Goal: Transaction & Acquisition: Obtain resource

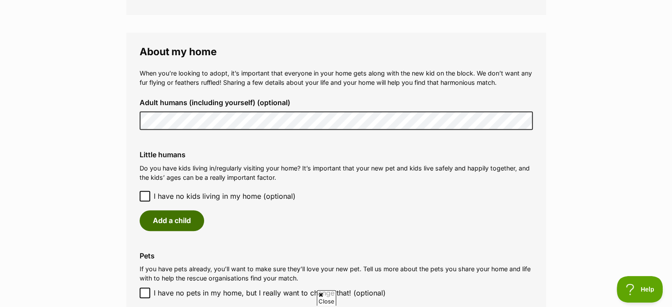
scroll to position [619, 0]
click at [167, 219] on button "Add a child" at bounding box center [172, 220] width 65 height 20
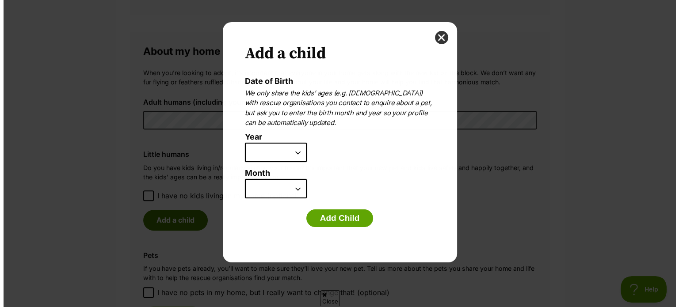
scroll to position [0, 0]
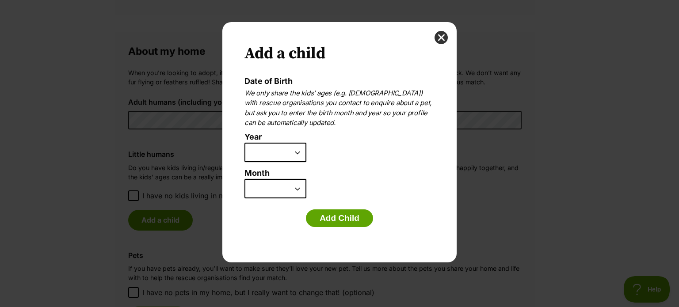
click at [296, 150] on select "2025 2024 2023 2022 2021 2020 2019 2018 2017 2016 2015 2014 2013 2012 2011 2010…" at bounding box center [275, 152] width 62 height 19
select select "2014"
click at [244, 143] on select "2025 2024 2023 2022 2021 2020 2019 2018 2017 2016 2015 2014 2013 2012 2011 2010…" at bounding box center [275, 152] width 62 height 19
click at [299, 187] on select "January February March April May June July August September October November De…" at bounding box center [275, 188] width 62 height 19
select select "7"
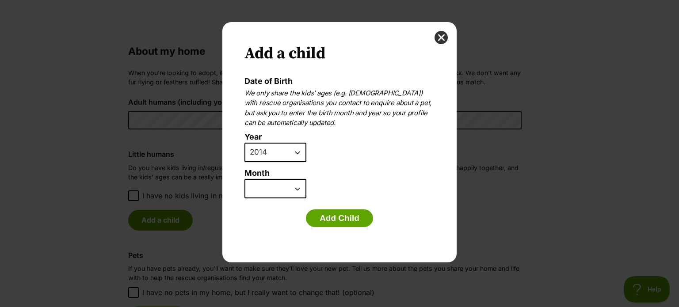
click at [244, 179] on select "January February March April May June July August September October November De…" at bounding box center [275, 188] width 62 height 19
click at [333, 213] on button "Add Child" at bounding box center [339, 218] width 67 height 18
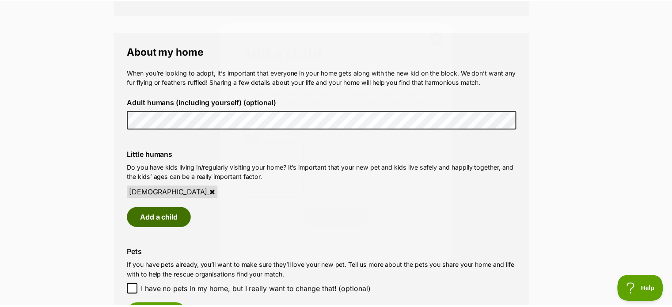
scroll to position [619, 0]
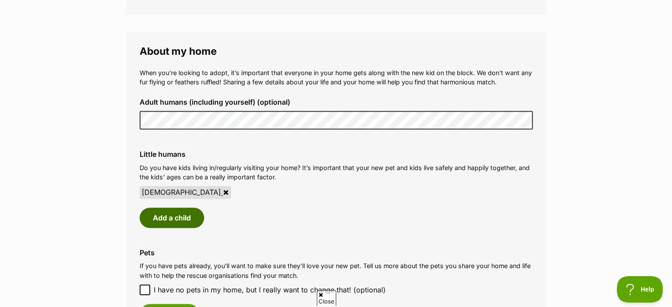
click at [178, 213] on button "Add a child" at bounding box center [172, 218] width 65 height 20
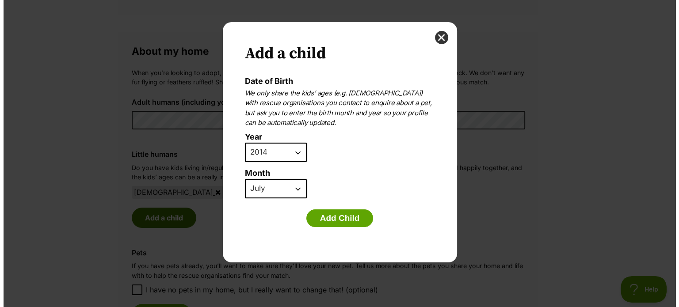
scroll to position [0, 0]
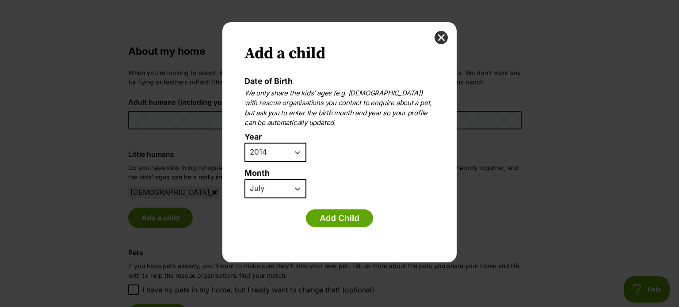
click at [298, 150] on select "2025 2024 2023 2022 2021 2020 2019 2018 2017 2016 2015 2014 2013 2012 2011 2010…" at bounding box center [275, 152] width 62 height 19
select select "2015"
click at [244, 143] on select "2025 2024 2023 2022 2021 2020 2019 2018 2017 2016 2015 2014 2013 2012 2011 2010…" at bounding box center [275, 152] width 62 height 19
click at [283, 191] on select "January February March April May June July August September October November De…" at bounding box center [275, 188] width 62 height 19
select select "8"
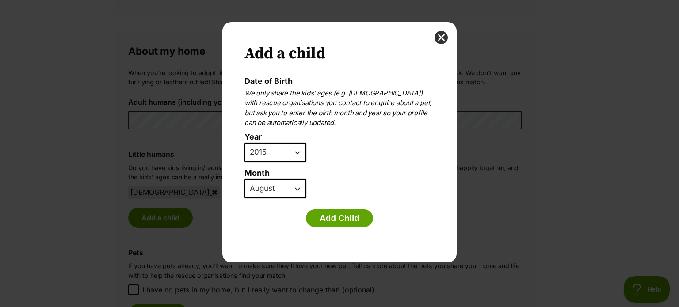
click at [244, 179] on select "January February March April May June July August September October November De…" at bounding box center [275, 188] width 62 height 19
click at [322, 215] on button "Add Child" at bounding box center [339, 218] width 67 height 18
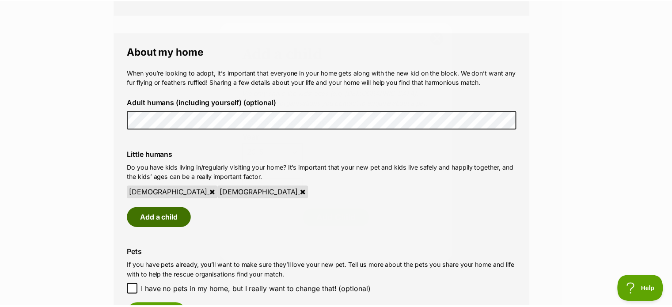
scroll to position [619, 0]
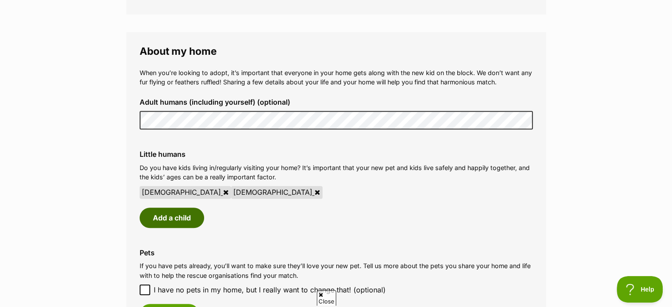
click at [177, 213] on button "Add a child" at bounding box center [172, 218] width 65 height 20
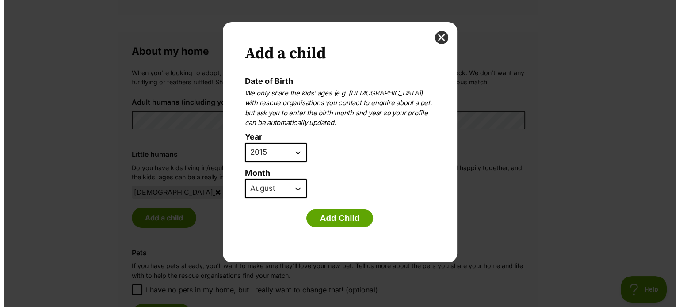
scroll to position [0, 0]
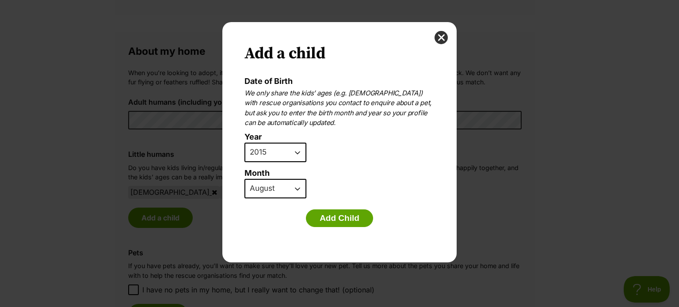
click at [297, 153] on select "2025 2024 2023 2022 2021 2020 2019 2018 2017 2016 2015 2014 2013 2012 2011 2010…" at bounding box center [275, 152] width 62 height 19
select select "2021"
click at [244, 143] on select "2025 2024 2023 2022 2021 2020 2019 2018 2017 2016 2015 2014 2013 2012 2011 2010…" at bounding box center [275, 152] width 62 height 19
click at [296, 187] on select "January February March April May June July August September October November De…" at bounding box center [275, 188] width 62 height 19
select select "9"
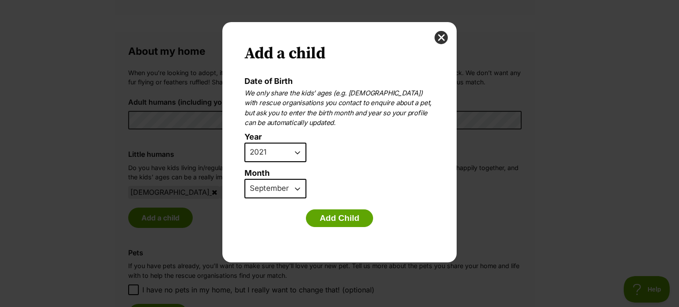
click at [244, 179] on select "January February March April May June July August September October November De…" at bounding box center [275, 188] width 62 height 19
click at [329, 218] on button "Add Child" at bounding box center [339, 218] width 67 height 18
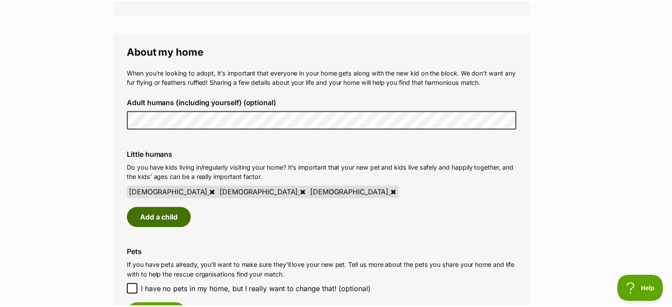
scroll to position [619, 0]
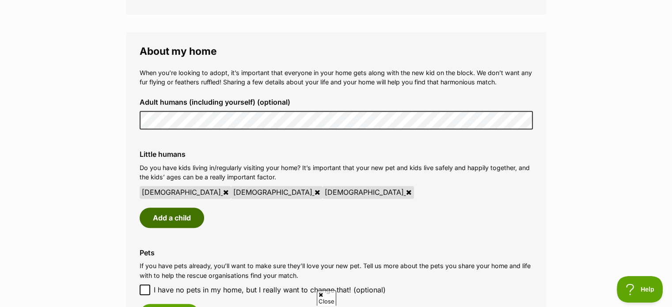
click at [174, 218] on button "Add a child" at bounding box center [172, 218] width 65 height 20
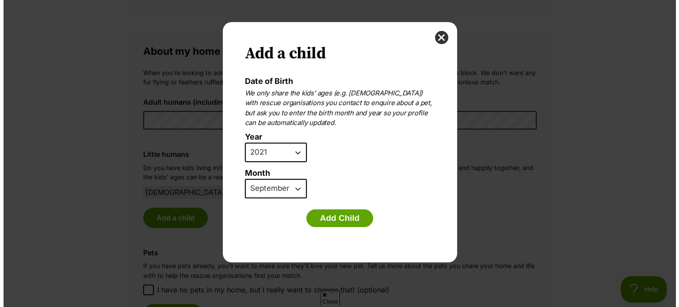
scroll to position [0, 0]
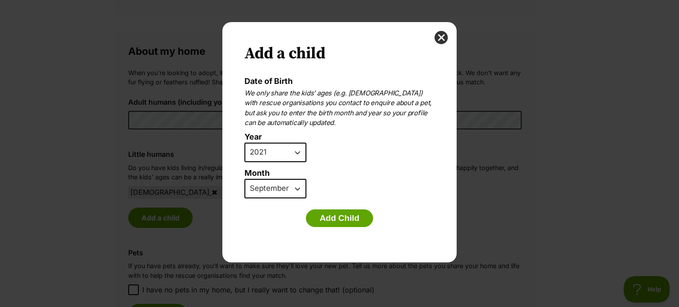
click at [297, 152] on select "2025 2024 2023 2022 2021 2020 2019 2018 2017 2016 2015 2014 2013 2012 2011 2010…" at bounding box center [275, 152] width 62 height 19
select select "2023"
click at [244, 143] on select "2025 2024 2023 2022 2021 2020 2019 2018 2017 2016 2015 2014 2013 2012 2011 2010…" at bounding box center [275, 152] width 62 height 19
click at [297, 188] on select "January February March April May June July August September October November De…" at bounding box center [275, 188] width 62 height 19
click at [244, 179] on select "January February March April May June July August September October November De…" at bounding box center [275, 188] width 62 height 19
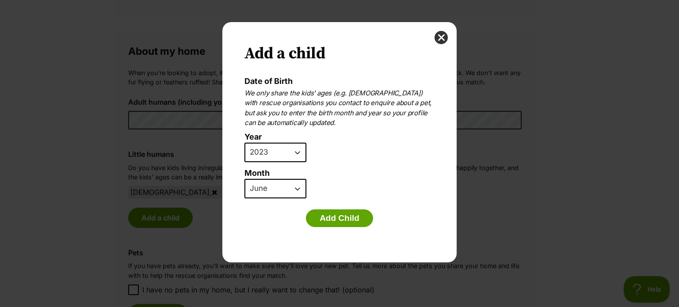
click at [295, 187] on select "January February March April May June July August September October November De…" at bounding box center [275, 188] width 62 height 19
select select "7"
click at [244, 179] on select "January February March April May June July August September October November De…" at bounding box center [275, 188] width 62 height 19
click at [335, 213] on button "Add Child" at bounding box center [339, 218] width 67 height 18
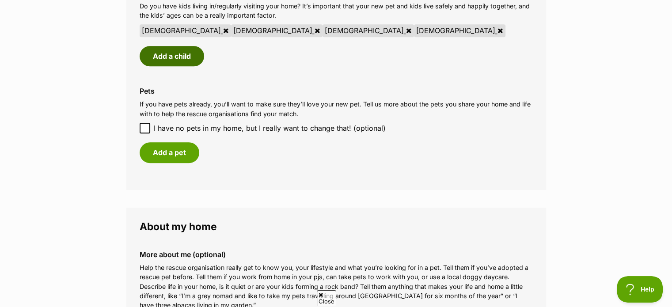
scroll to position [795, 0]
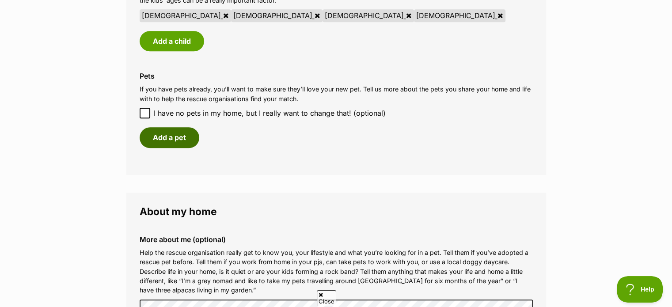
click at [166, 136] on button "Add a pet" at bounding box center [170, 137] width 60 height 20
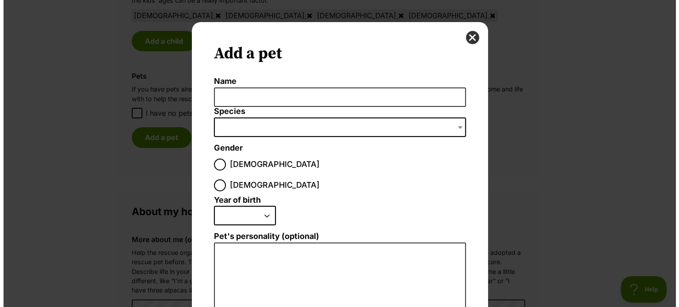
scroll to position [0, 0]
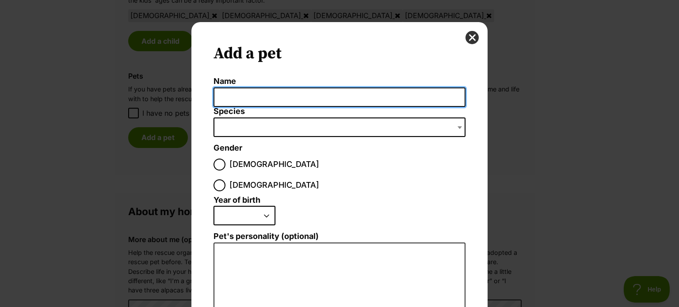
click at [238, 99] on input "Name" at bounding box center [339, 97] width 252 height 20
type input "Zinc"
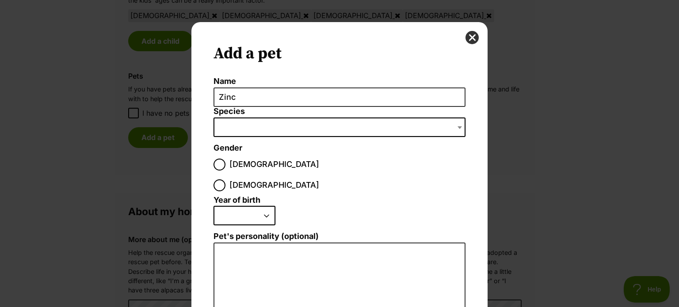
click at [226, 125] on span "Dialog Window - Close (Press escape to close)" at bounding box center [339, 127] width 252 height 19
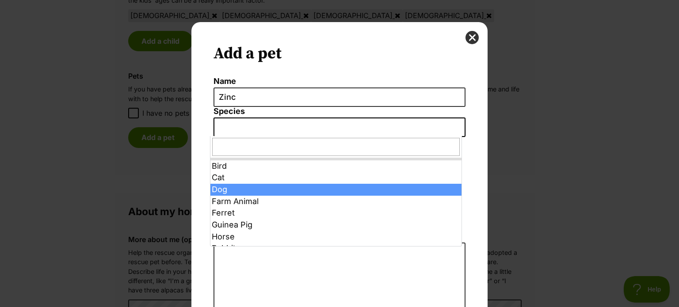
select select "1"
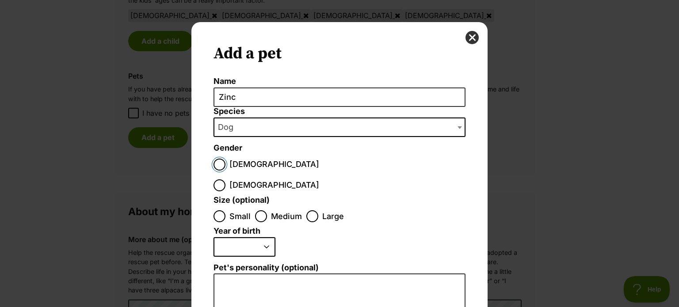
click at [219, 162] on input "Male" at bounding box center [219, 165] width 12 height 12
radio input "true"
click at [255, 210] on input "Medium" at bounding box center [261, 216] width 12 height 12
radio input "true"
click at [258, 237] on select "2025 2024 2023 2022 2021 2020 2019 2018 2017 2016 2015 2014 2013 2012 2011 2010…" at bounding box center [244, 246] width 62 height 19
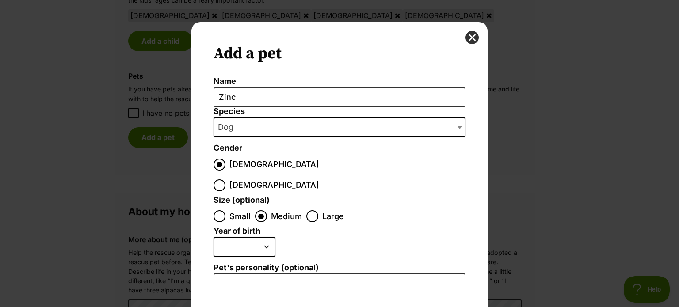
select select "2017"
click at [213, 237] on select "2025 2024 2023 2022 2021 2020 2019 2018 2017 2016 2015 2014 2013 2012 2011 2010…" at bounding box center [244, 246] width 62 height 19
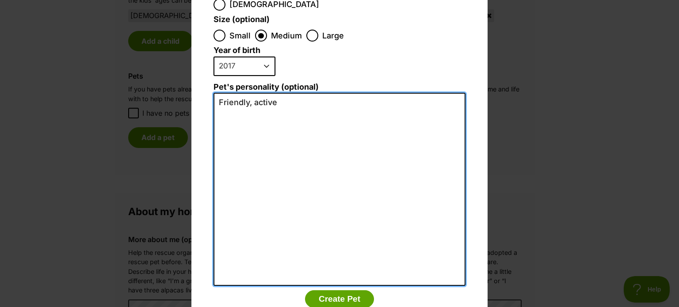
scroll to position [195, 0]
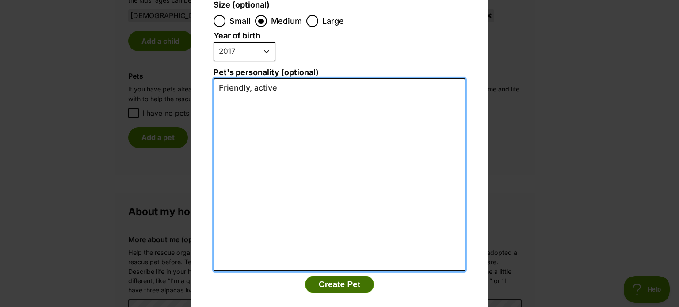
type textarea "Friendly, active"
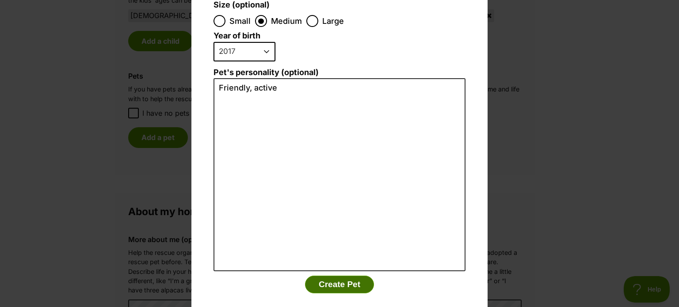
click at [329, 276] on button "Create Pet" at bounding box center [339, 285] width 69 height 18
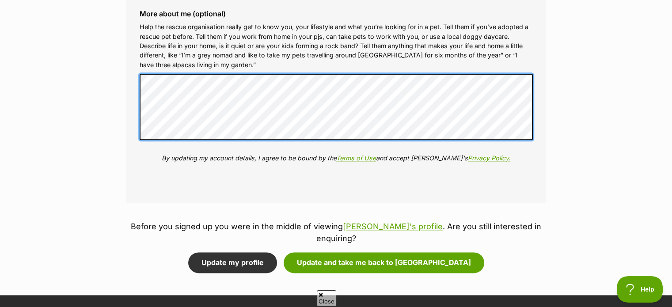
scroll to position [1149, 0]
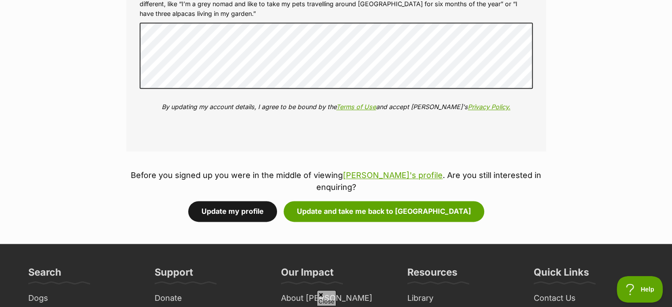
click at [249, 201] on button "Update my profile" at bounding box center [232, 211] width 89 height 20
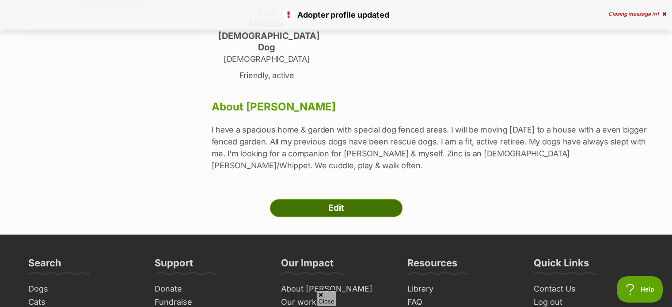
scroll to position [221, 0]
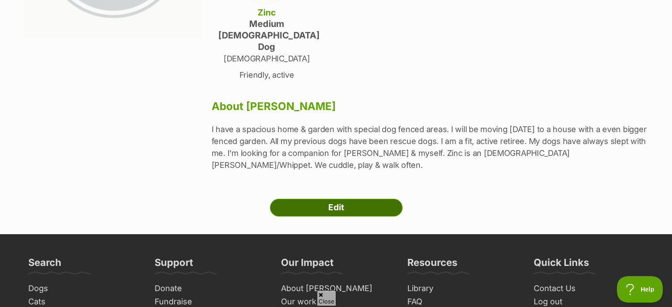
click at [353, 199] on link "Edit" at bounding box center [336, 208] width 133 height 18
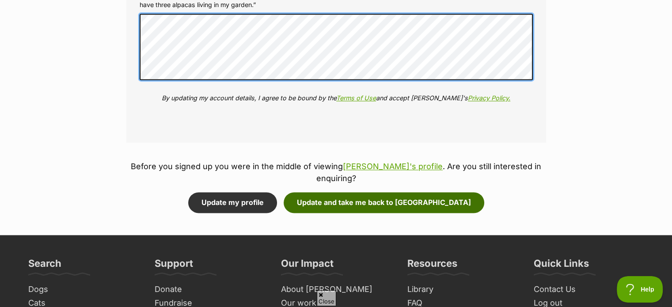
scroll to position [1193, 0]
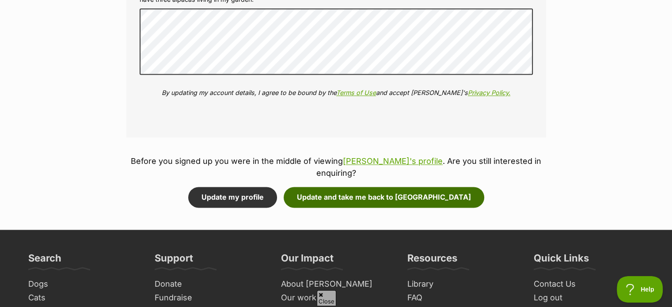
click at [359, 187] on button "Update and take me back to [GEOGRAPHIC_DATA]" at bounding box center [384, 197] width 201 height 20
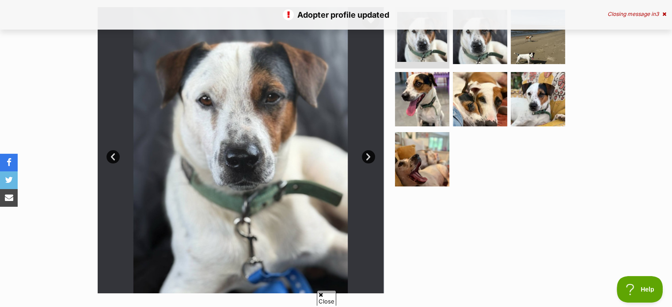
scroll to position [354, 0]
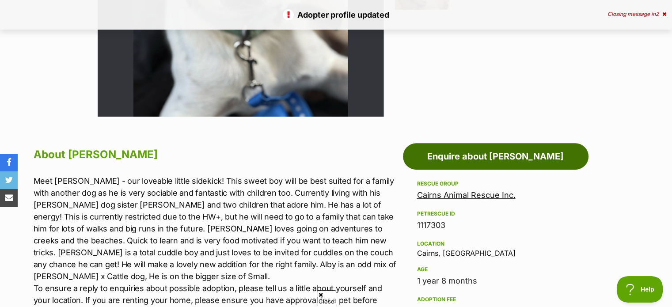
click at [481, 154] on link "Enquire about Alby" at bounding box center [496, 156] width 186 height 27
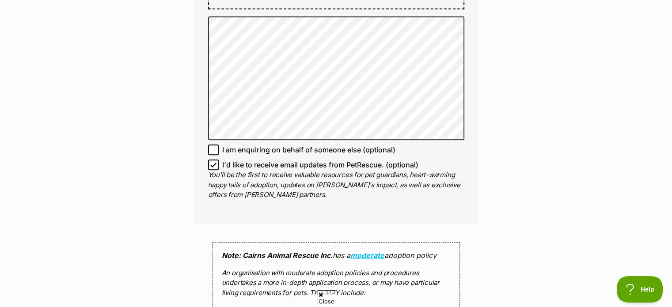
scroll to position [574, 0]
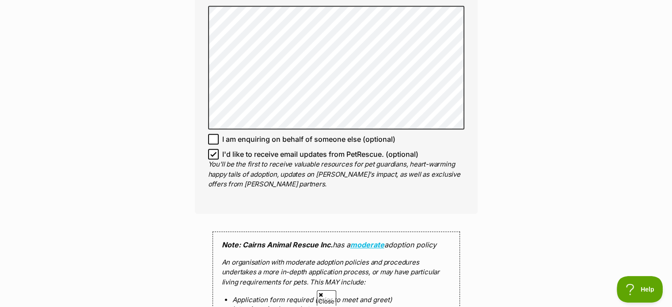
click at [213, 151] on icon at bounding box center [213, 154] width 6 height 6
click at [213, 149] on input "I'd like to receive email updates from PetRescue. (optional)" at bounding box center [213, 154] width 11 height 11
checkbox input "false"
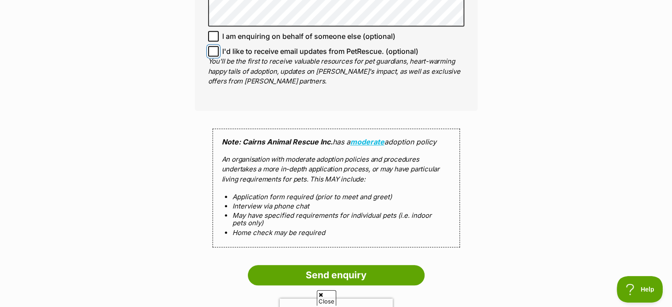
scroll to position [707, 0]
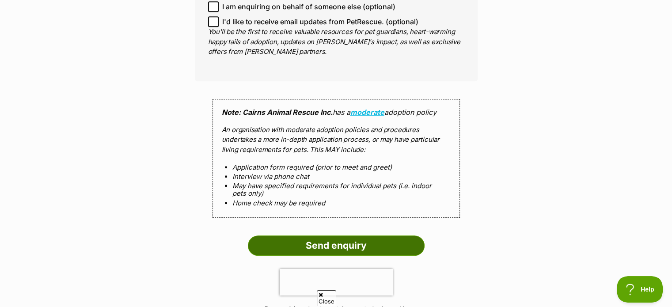
click at [345, 237] on input "Send enquiry" at bounding box center [336, 246] width 177 height 20
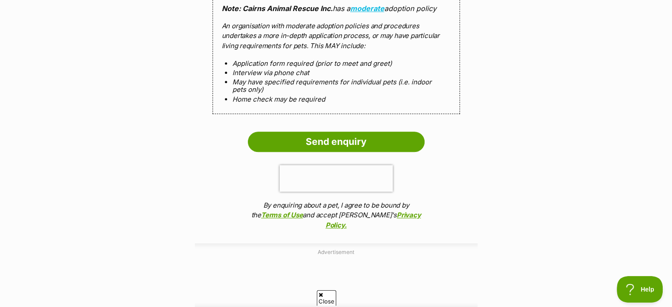
scroll to position [840, 0]
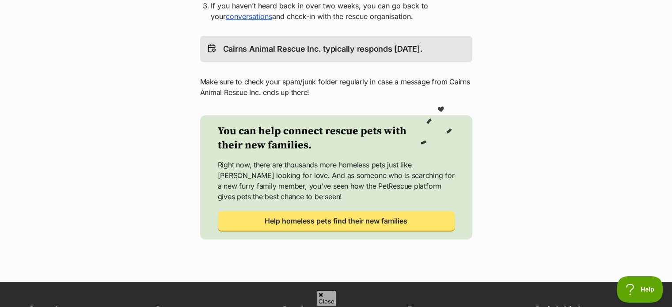
scroll to position [265, 0]
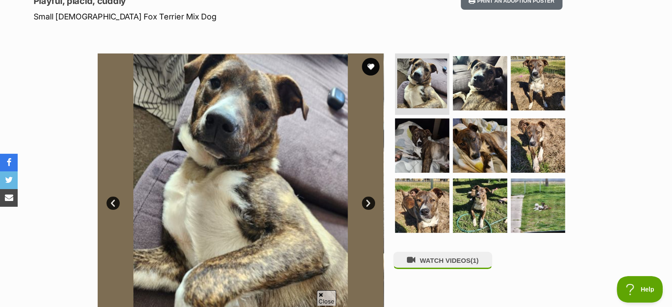
scroll to position [133, 0]
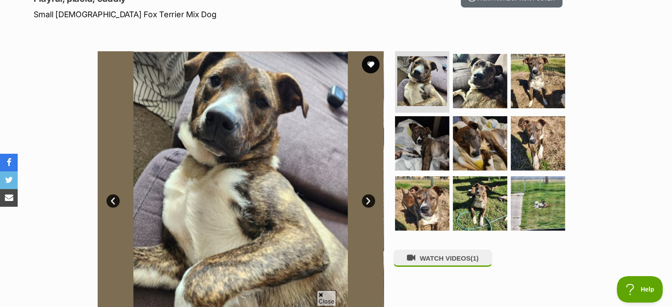
click at [239, 176] on img at bounding box center [241, 194] width 286 height 286
click at [371, 201] on link "Next" at bounding box center [368, 200] width 13 height 13
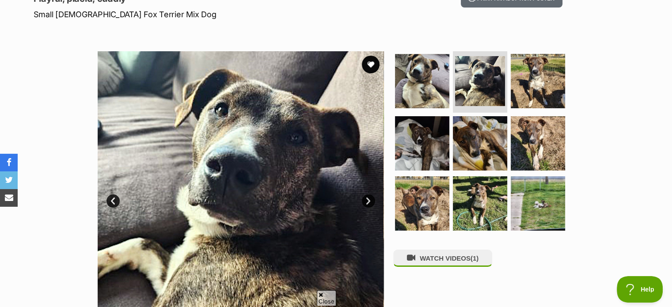
click at [371, 201] on link "Next" at bounding box center [368, 200] width 13 height 13
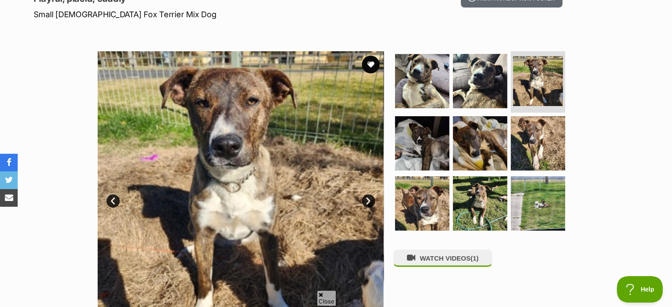
click at [371, 201] on link "Next" at bounding box center [368, 200] width 13 height 13
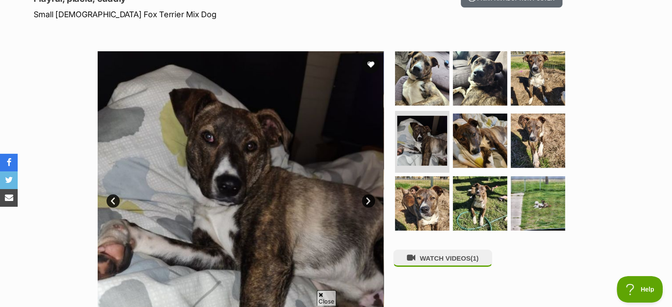
click at [371, 201] on link "Next" at bounding box center [368, 200] width 13 height 13
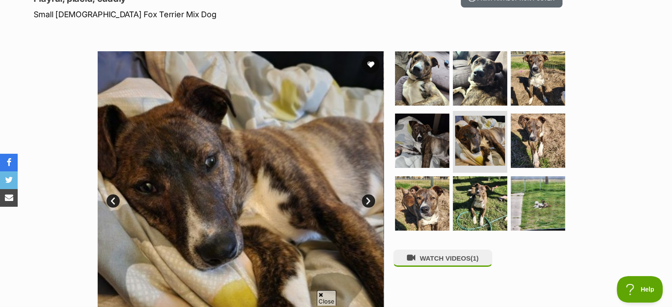
click at [371, 201] on link "Next" at bounding box center [368, 200] width 13 height 13
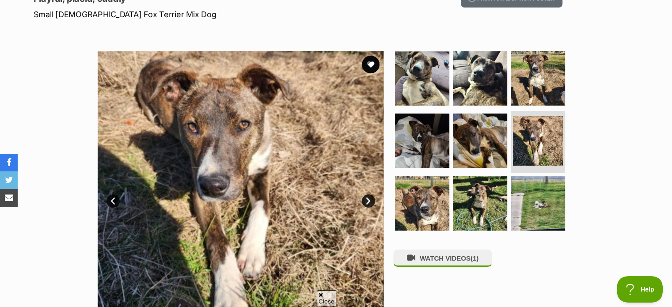
click at [371, 201] on link "Next" at bounding box center [368, 200] width 13 height 13
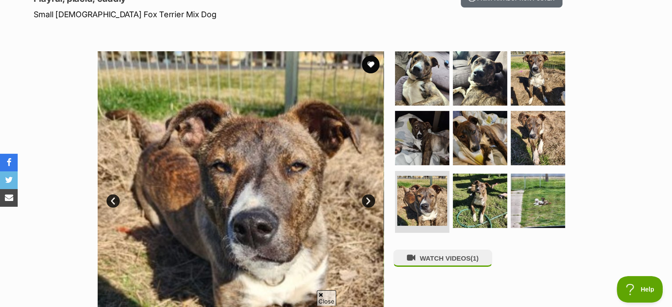
click at [371, 201] on link "Next" at bounding box center [368, 200] width 13 height 13
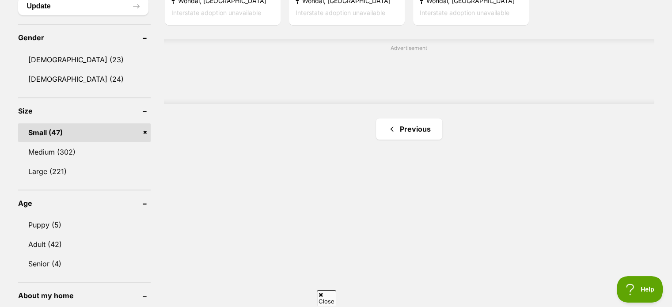
scroll to position [751, 0]
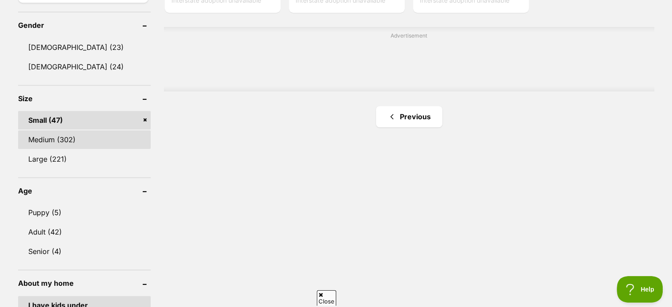
click at [54, 134] on link "Medium (302)" at bounding box center [84, 139] width 133 height 19
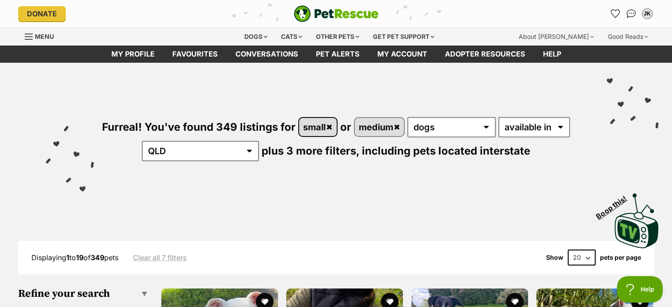
click at [330, 127] on link "small" at bounding box center [318, 127] width 38 height 18
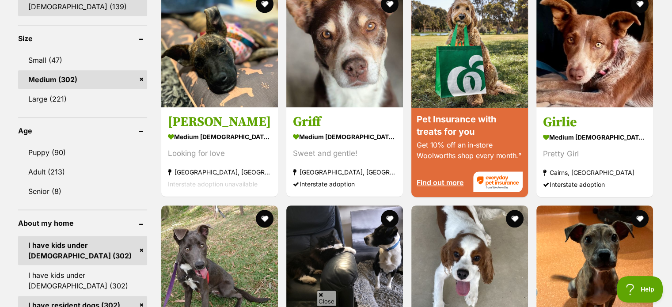
scroll to position [840, 0]
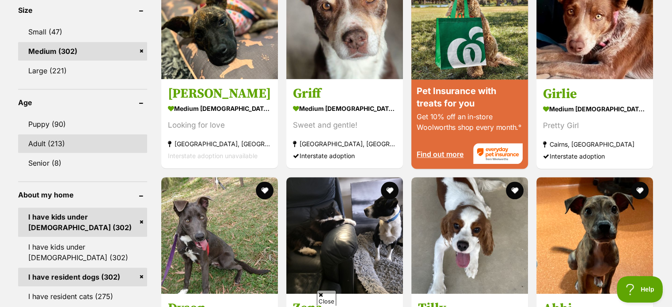
click at [39, 140] on link "Adult (213)" at bounding box center [82, 143] width 129 height 19
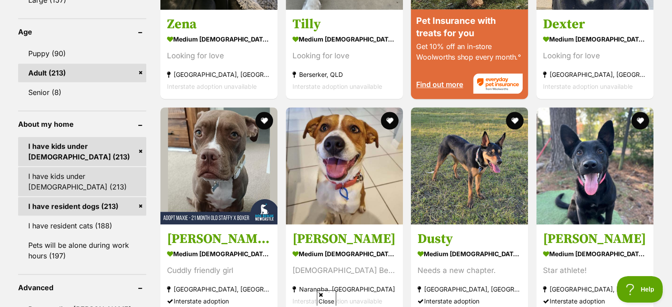
scroll to position [884, 0]
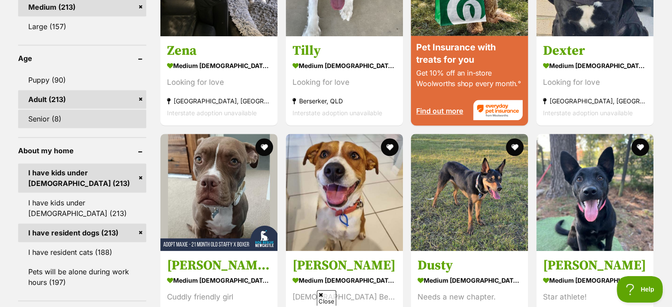
click at [49, 117] on link "Senior (8)" at bounding box center [82, 119] width 128 height 19
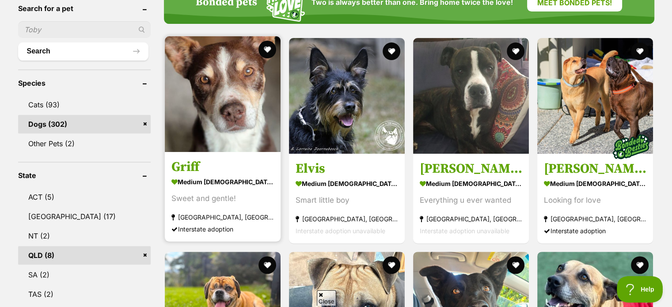
scroll to position [309, 0]
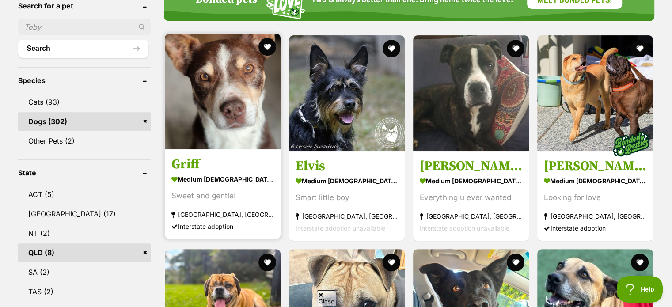
click at [210, 111] on img at bounding box center [223, 92] width 116 height 116
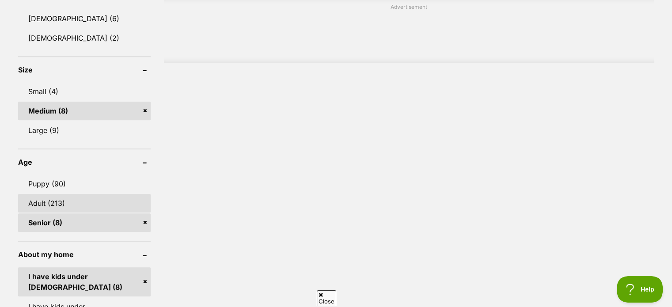
scroll to position [795, 0]
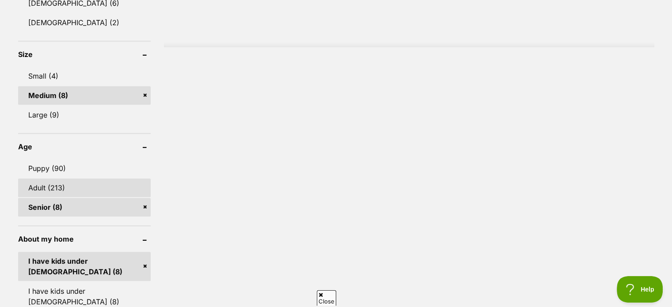
click at [27, 184] on link "Adult (213)" at bounding box center [84, 188] width 133 height 19
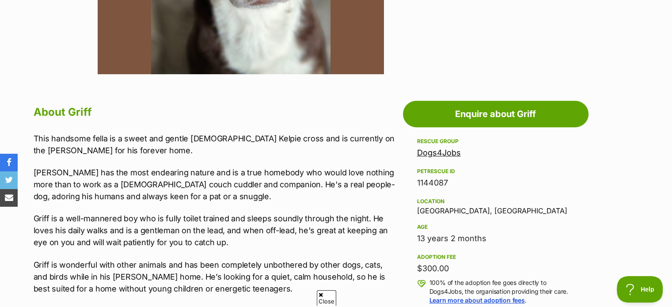
scroll to position [398, 0]
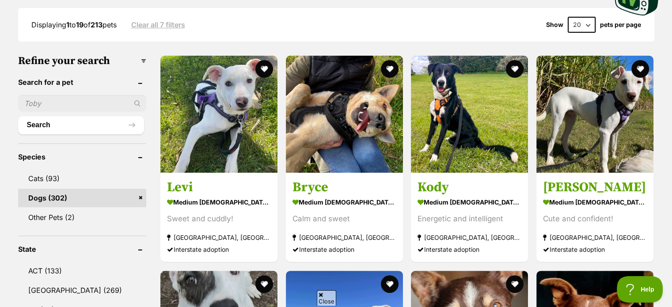
scroll to position [265, 0]
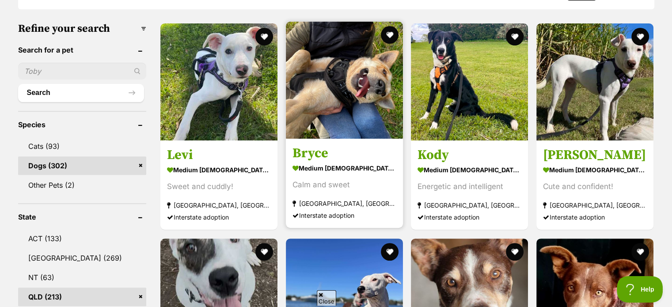
click at [316, 185] on div "Calm and sweet" at bounding box center [345, 185] width 104 height 12
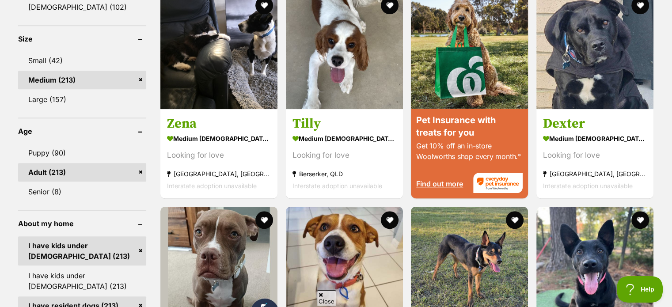
scroll to position [795, 0]
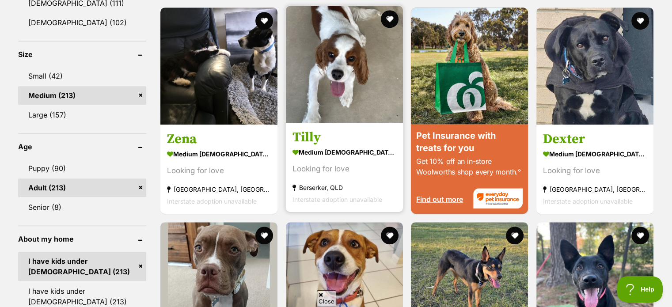
click at [335, 86] on img at bounding box center [344, 64] width 117 height 117
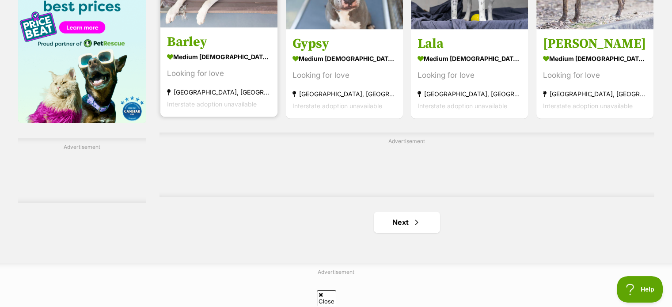
scroll to position [1458, 0]
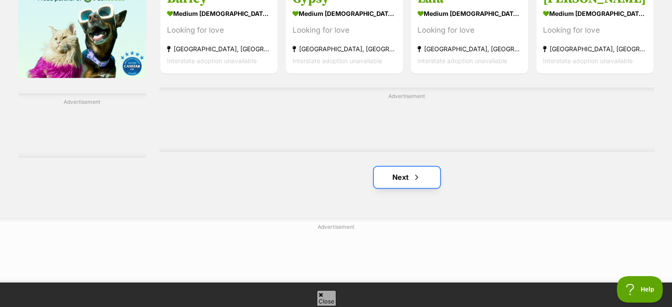
click at [397, 179] on link "Next" at bounding box center [407, 177] width 66 height 21
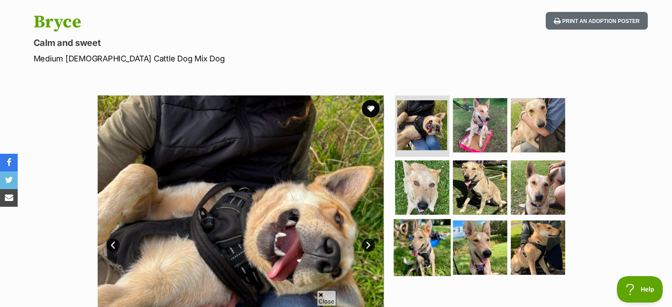
click at [414, 239] on img at bounding box center [422, 247] width 57 height 57
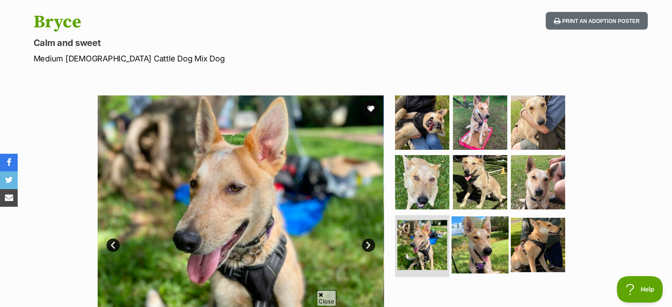
click at [488, 240] on img at bounding box center [480, 245] width 57 height 57
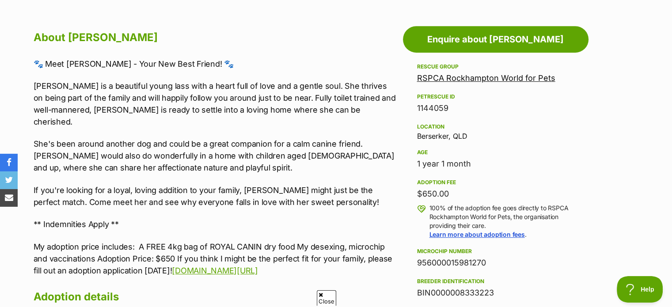
scroll to position [486, 0]
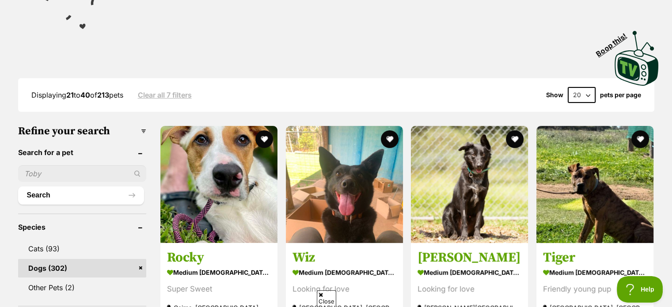
scroll to position [221, 0]
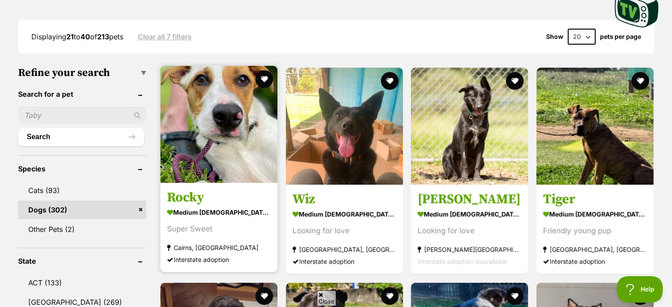
click at [222, 152] on img at bounding box center [218, 124] width 117 height 117
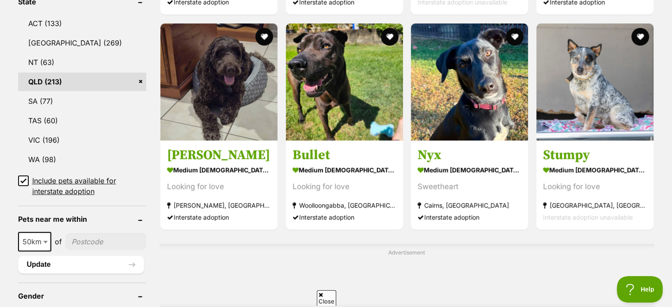
scroll to position [486, 0]
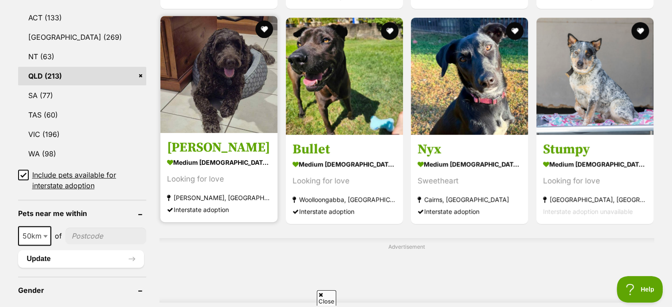
click at [216, 76] on img at bounding box center [218, 74] width 117 height 117
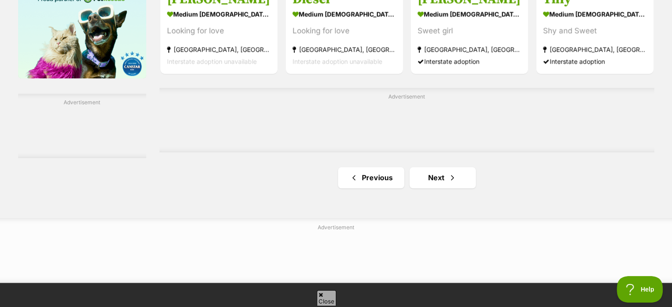
scroll to position [1458, 0]
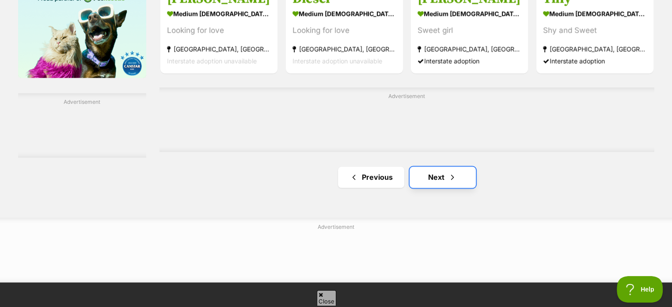
click at [426, 188] on link "Next" at bounding box center [443, 177] width 66 height 21
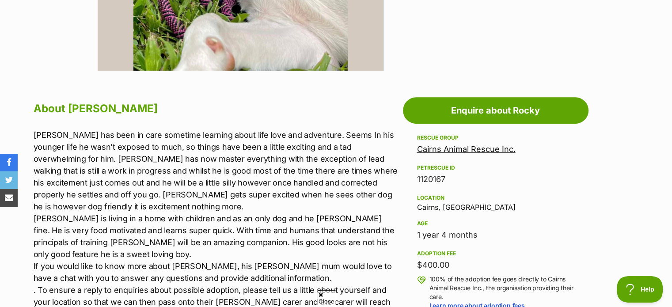
scroll to position [442, 0]
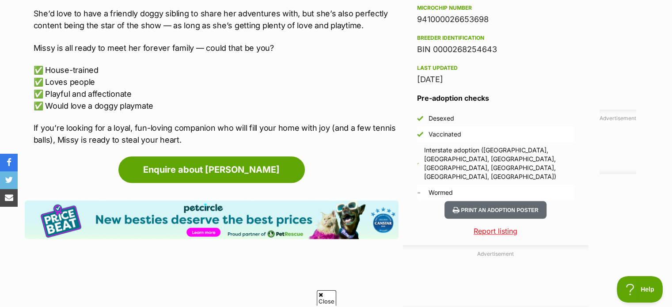
scroll to position [707, 0]
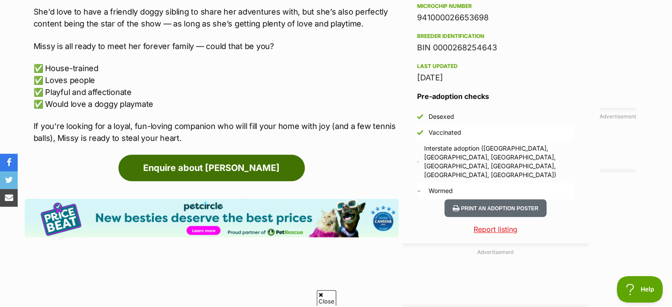
click at [223, 162] on link "Enquire about Missie" at bounding box center [211, 168] width 186 height 27
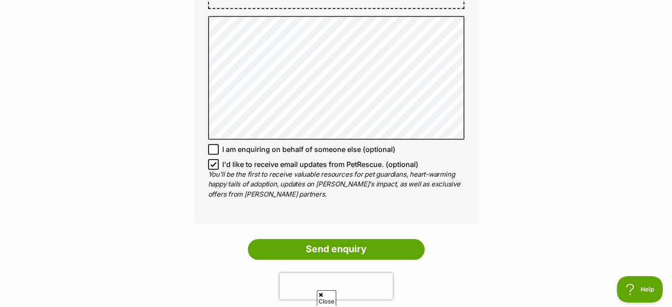
scroll to position [619, 0]
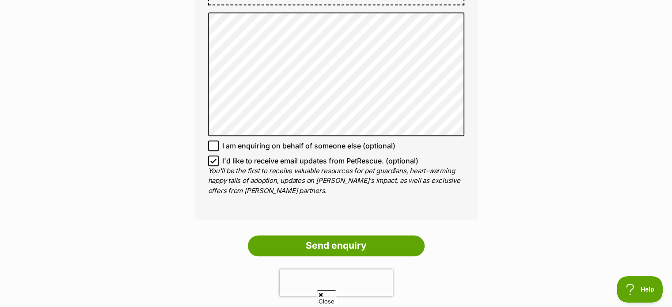
click at [211, 159] on icon at bounding box center [213, 161] width 5 height 4
click at [211, 156] on input "I'd like to receive email updates from PetRescue. (optional)" at bounding box center [213, 161] width 11 height 11
checkbox input "false"
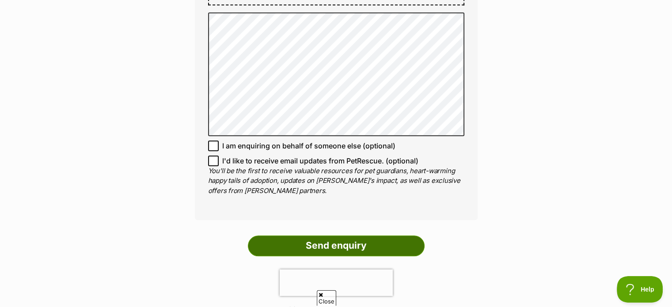
click at [334, 238] on input "Send enquiry" at bounding box center [336, 246] width 177 height 20
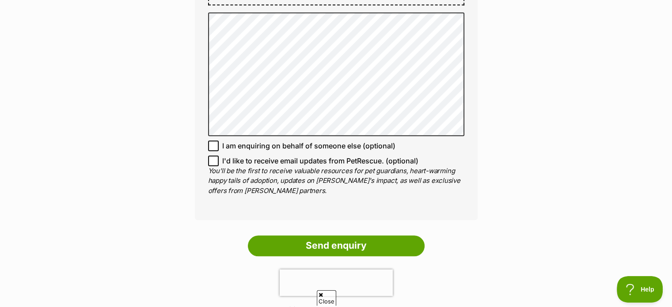
scroll to position [442, 0]
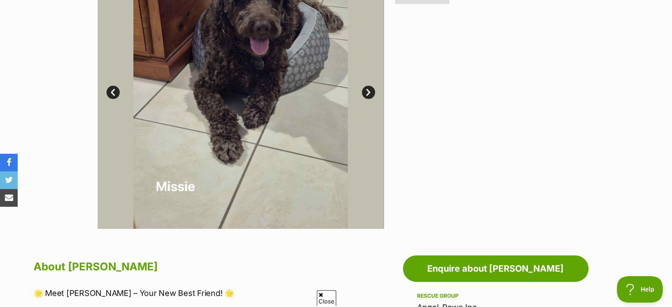
scroll to position [133, 0]
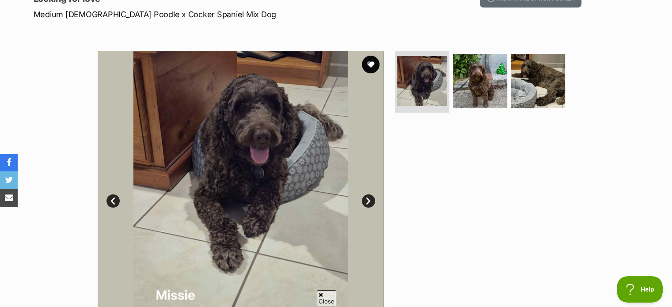
click at [368, 199] on link "Next" at bounding box center [368, 200] width 13 height 13
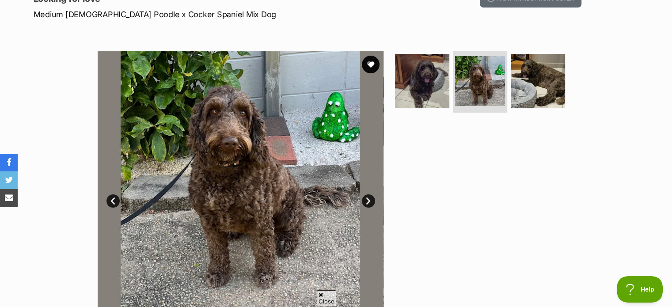
click at [368, 199] on link "Next" at bounding box center [368, 200] width 13 height 13
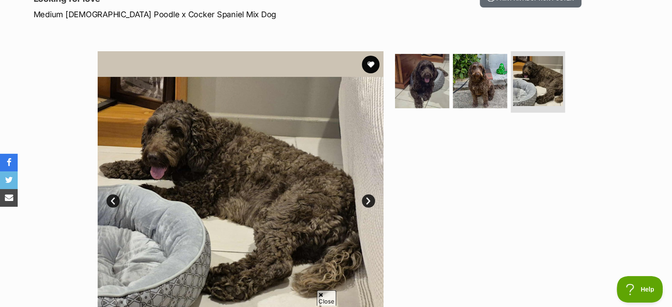
click at [368, 199] on link "Next" at bounding box center [368, 200] width 13 height 13
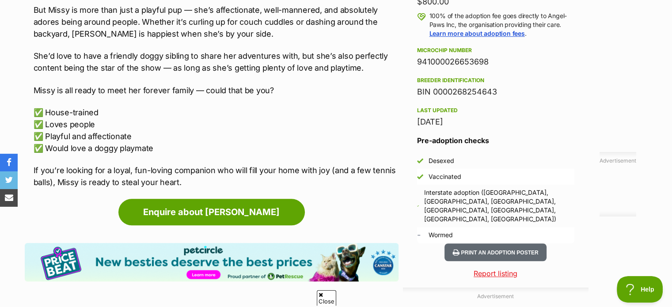
scroll to position [707, 0]
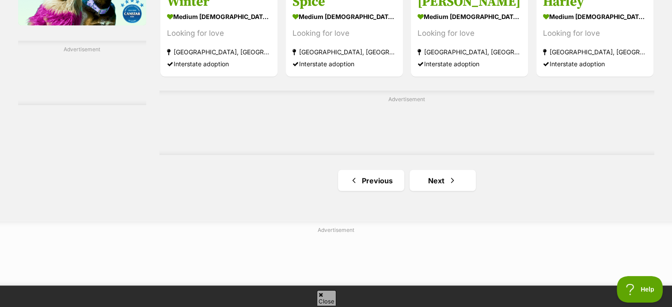
scroll to position [1547, 0]
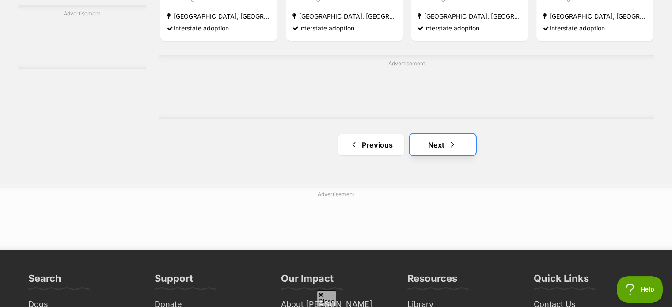
click at [437, 155] on link "Next" at bounding box center [443, 144] width 66 height 21
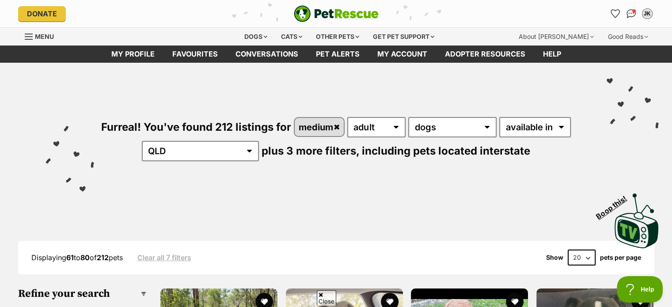
scroll to position [221, 0]
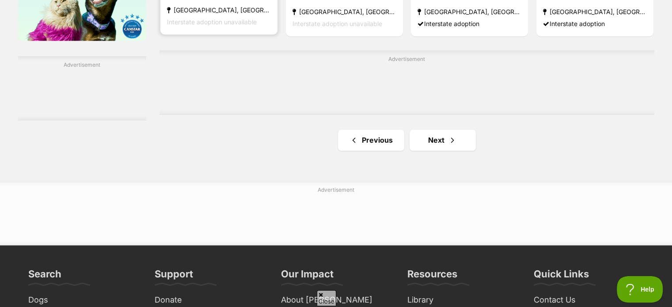
scroll to position [1502, 0]
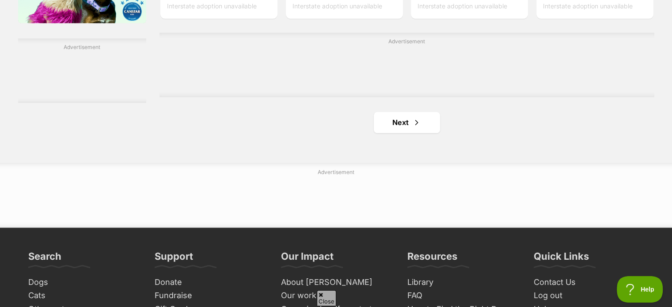
scroll to position [1414, 0]
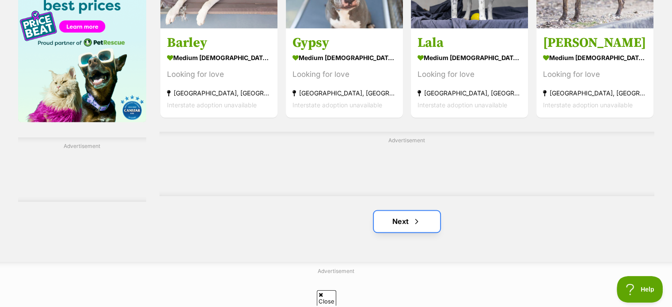
click at [391, 222] on link "Next" at bounding box center [407, 221] width 66 height 21
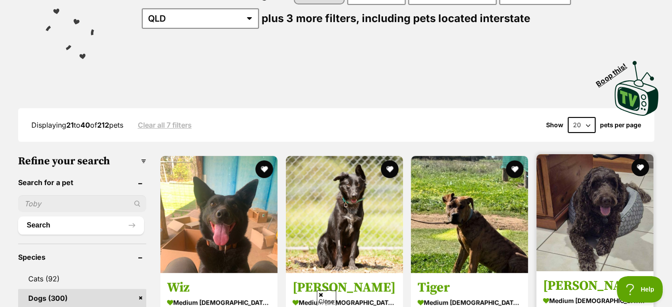
click at [612, 194] on img at bounding box center [594, 212] width 117 height 117
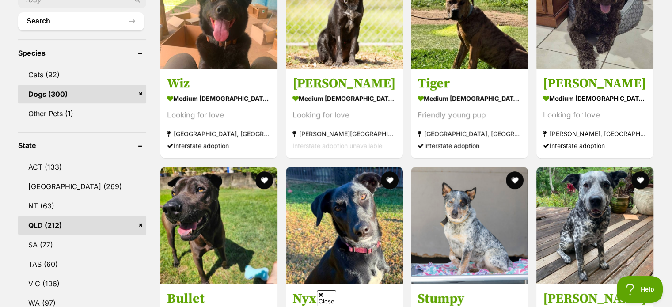
scroll to position [265, 0]
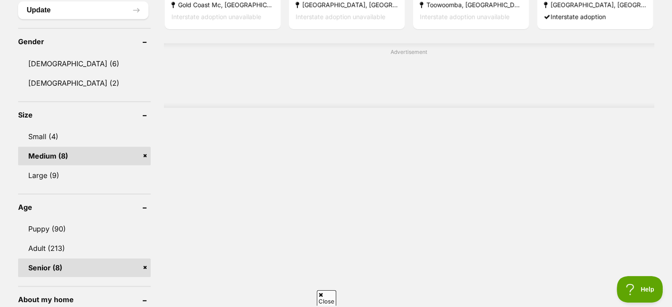
scroll to position [663, 0]
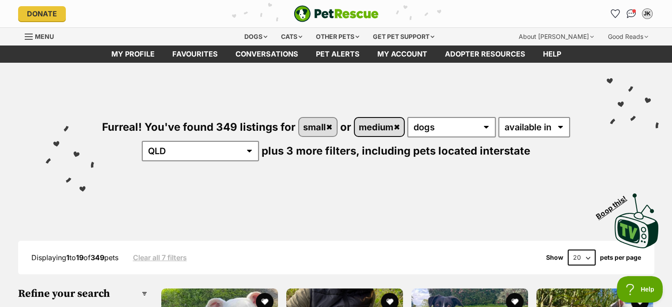
click at [399, 127] on link "medium" at bounding box center [379, 127] width 49 height 18
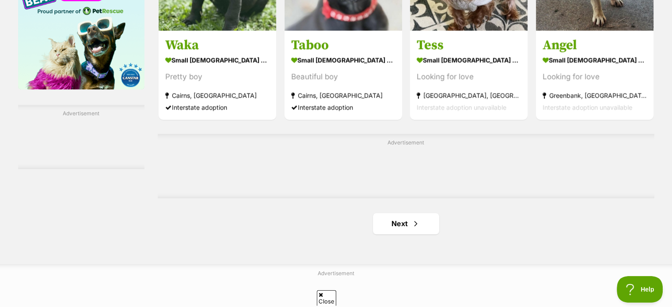
scroll to position [1458, 0]
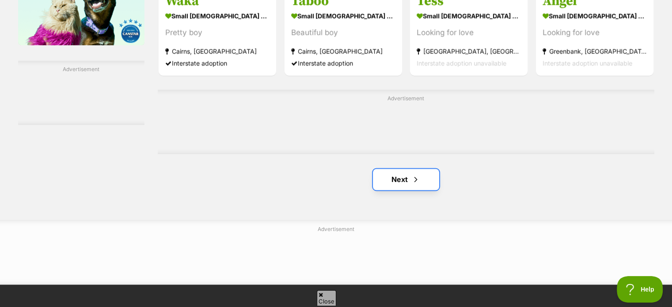
click at [399, 177] on link "Next" at bounding box center [406, 179] width 66 height 21
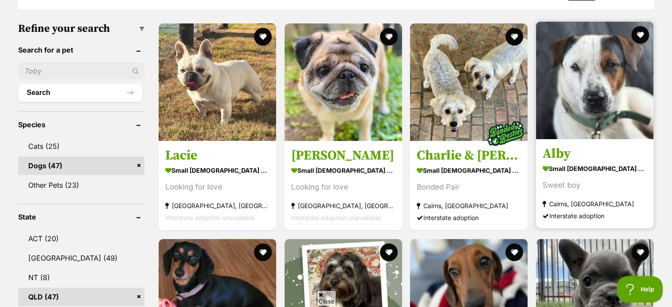
click at [595, 111] on img at bounding box center [595, 81] width 118 height 118
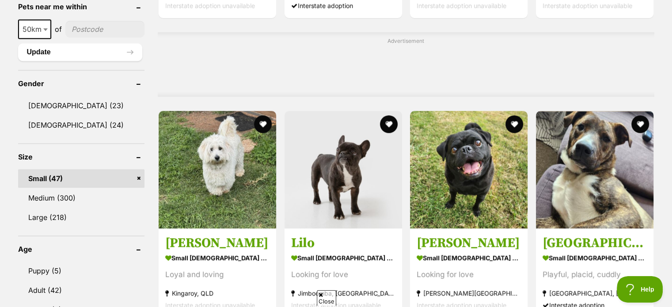
scroll to position [707, 0]
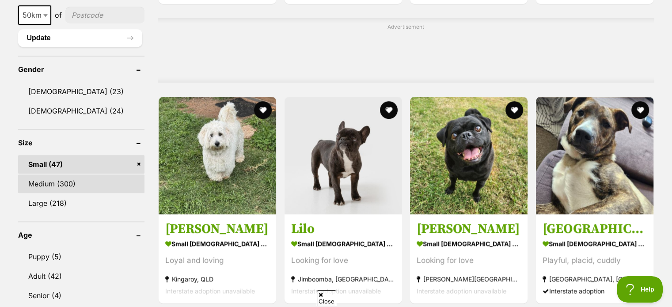
click at [65, 180] on link "Medium (300)" at bounding box center [81, 184] width 127 height 19
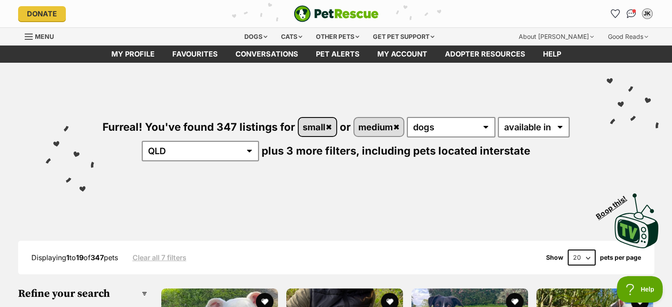
click at [330, 125] on link "small" at bounding box center [318, 127] width 38 height 18
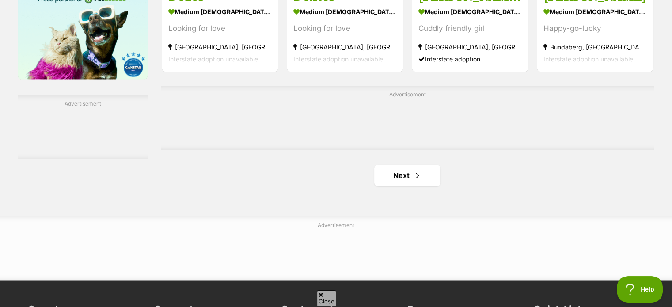
scroll to position [1547, 0]
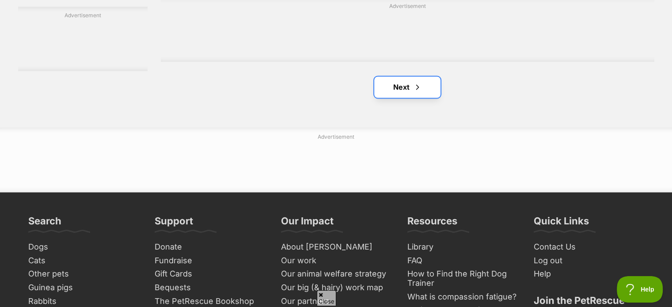
click at [394, 97] on link "Next" at bounding box center [407, 86] width 66 height 21
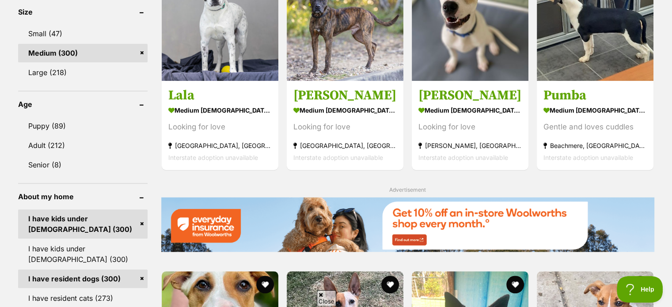
scroll to position [751, 0]
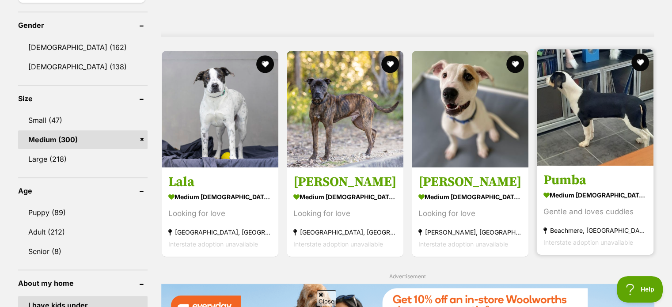
click at [593, 125] on img at bounding box center [595, 107] width 117 height 117
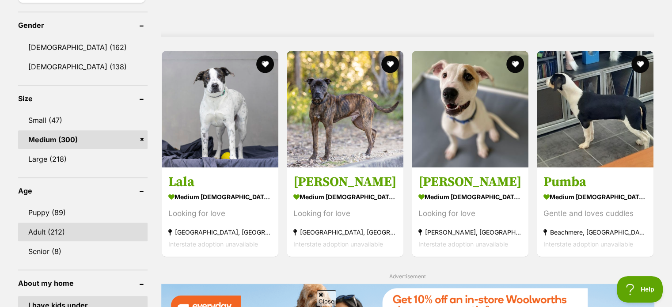
click at [43, 232] on link "Adult (212)" at bounding box center [82, 232] width 129 height 19
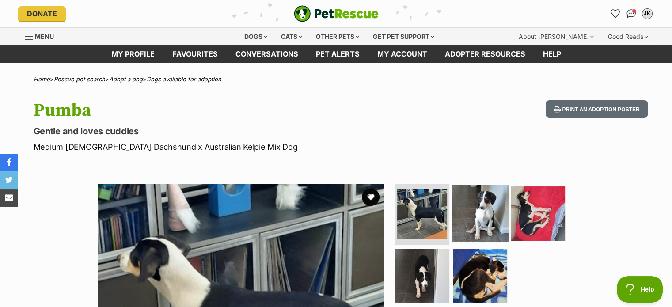
click at [478, 209] on img at bounding box center [480, 213] width 57 height 57
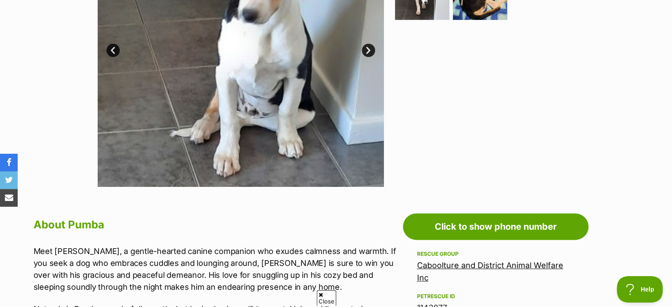
scroll to position [398, 0]
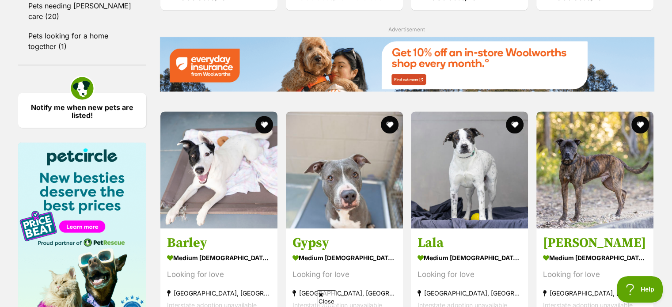
scroll to position [1370, 0]
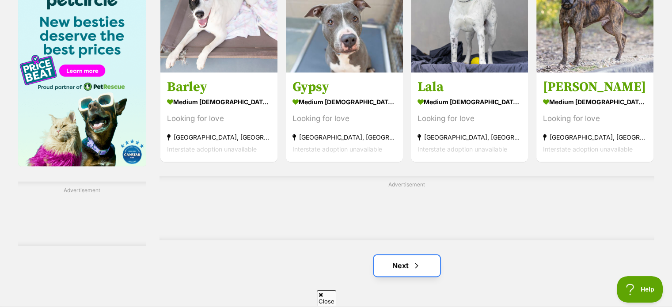
click at [404, 270] on link "Next" at bounding box center [407, 265] width 66 height 21
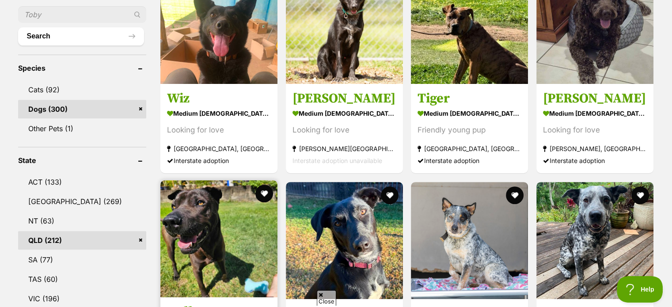
scroll to position [265, 0]
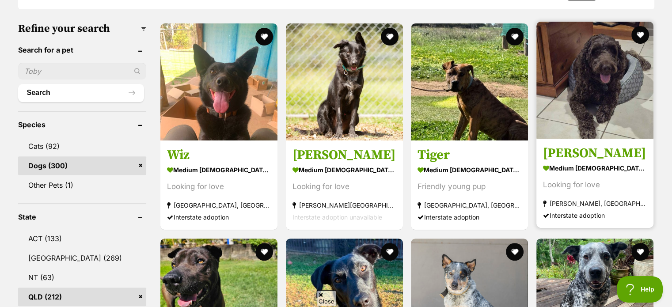
click at [589, 100] on img at bounding box center [594, 80] width 117 height 117
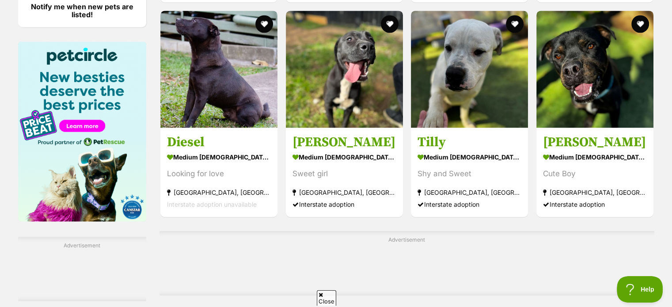
scroll to position [1414, 0]
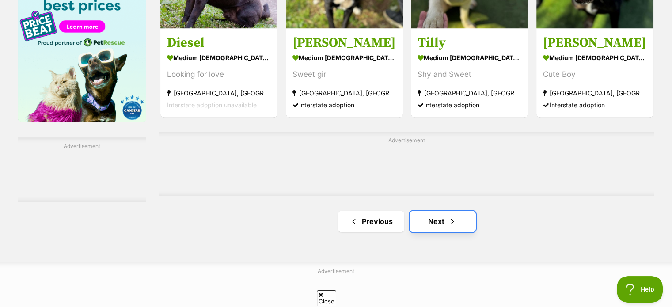
click at [433, 228] on link "Next" at bounding box center [443, 221] width 66 height 21
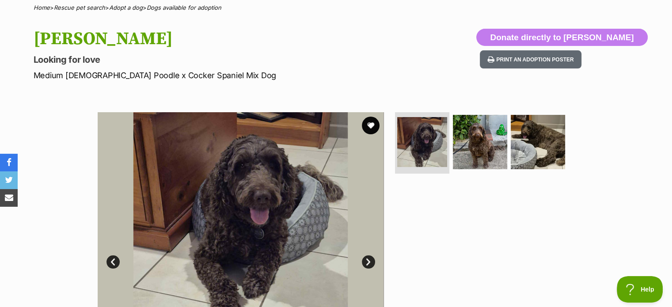
scroll to position [133, 0]
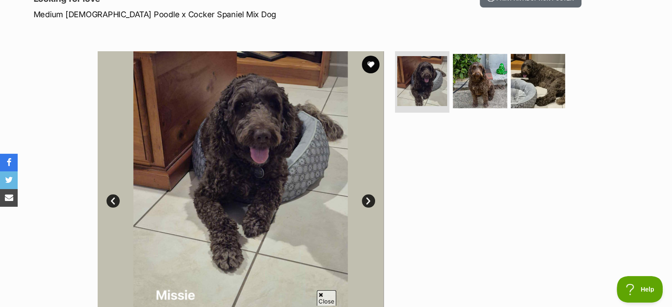
click at [243, 150] on img at bounding box center [241, 194] width 286 height 286
click at [373, 198] on link "Next" at bounding box center [368, 200] width 13 height 13
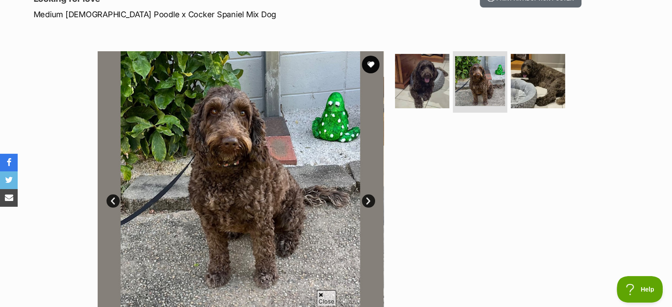
click at [373, 198] on link "Next" at bounding box center [368, 200] width 13 height 13
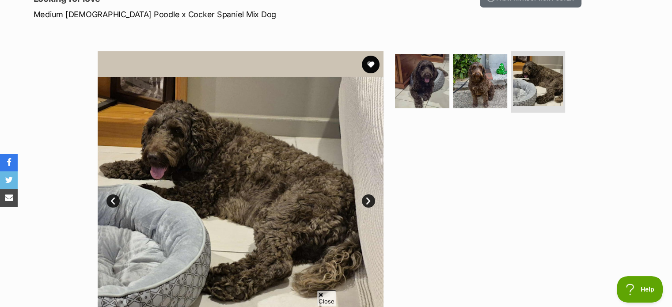
click at [373, 198] on link "Next" at bounding box center [368, 200] width 13 height 13
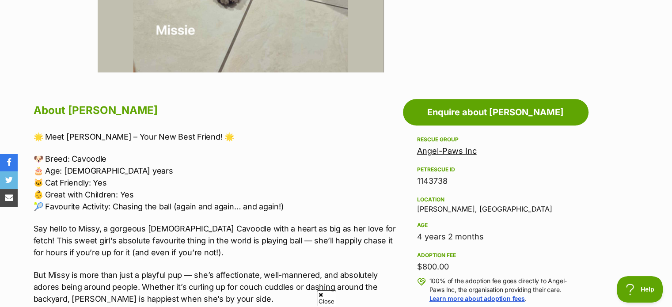
scroll to position [442, 0]
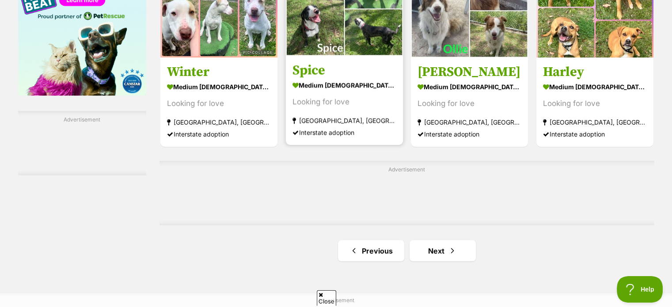
scroll to position [1547, 0]
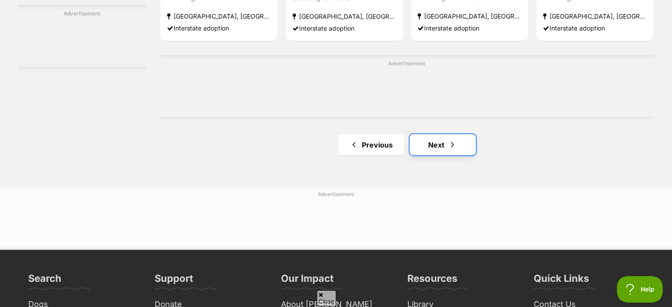
click at [443, 149] on link "Next" at bounding box center [443, 144] width 66 height 21
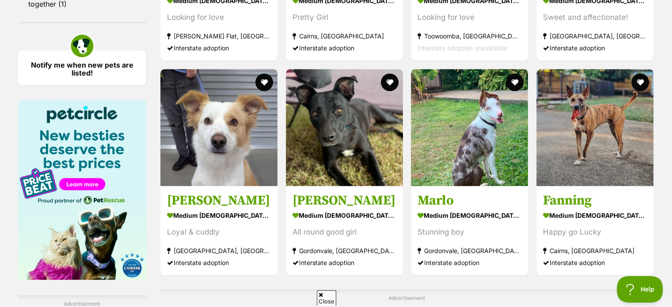
scroll to position [1281, 0]
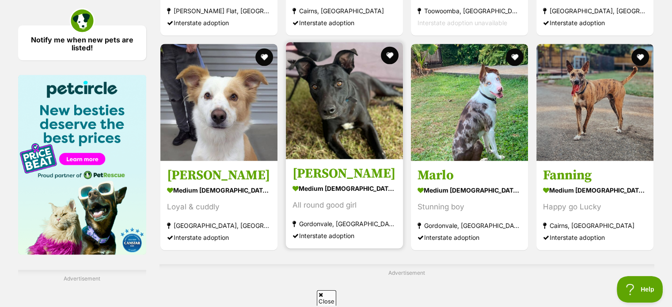
click at [354, 132] on img at bounding box center [344, 100] width 117 height 117
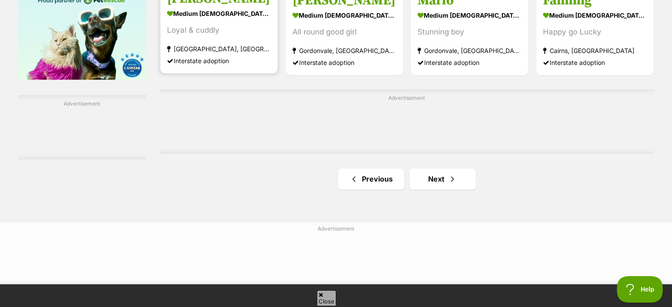
scroll to position [1458, 0]
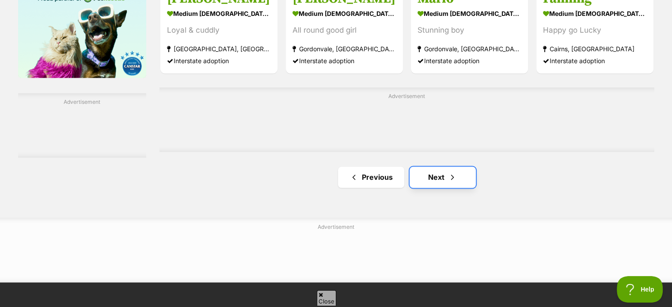
click at [433, 180] on link "Next" at bounding box center [443, 177] width 66 height 21
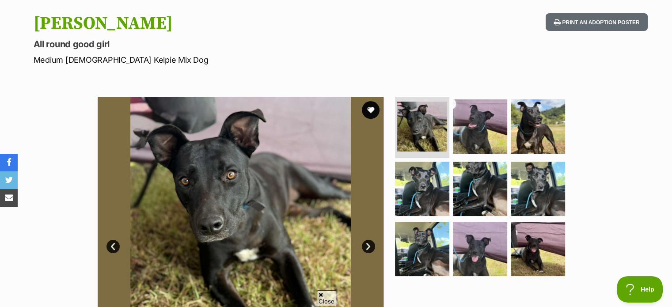
scroll to position [88, 0]
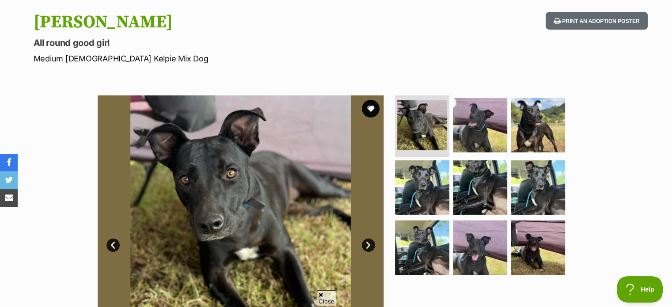
click at [212, 206] on img at bounding box center [241, 238] width 286 height 286
click at [374, 245] on link "Next" at bounding box center [368, 245] width 13 height 13
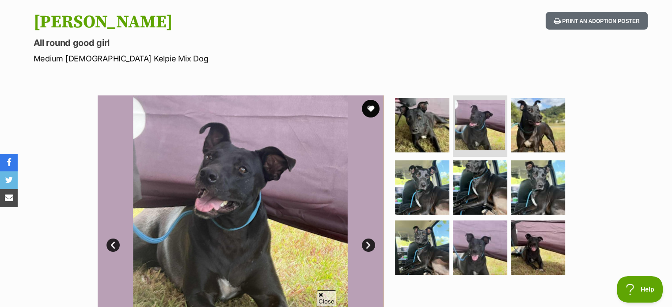
click at [366, 245] on link "Next" at bounding box center [368, 245] width 13 height 13
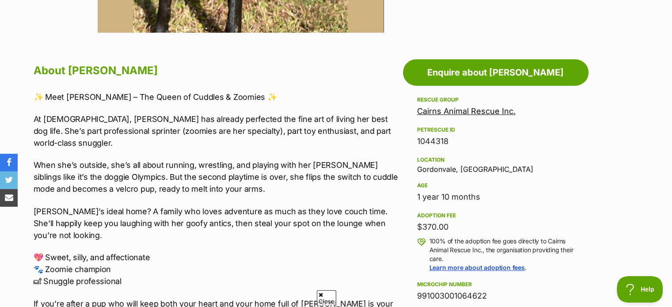
scroll to position [442, 0]
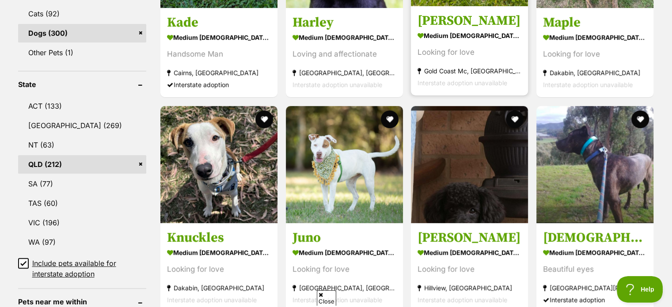
scroll to position [442, 0]
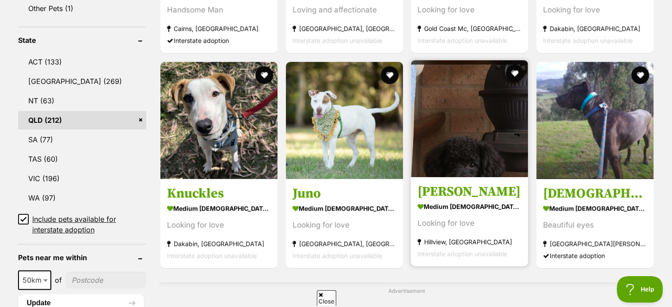
click at [472, 125] on img at bounding box center [469, 118] width 117 height 117
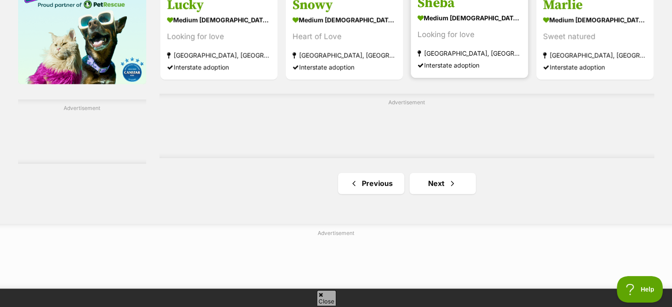
scroll to position [1458, 0]
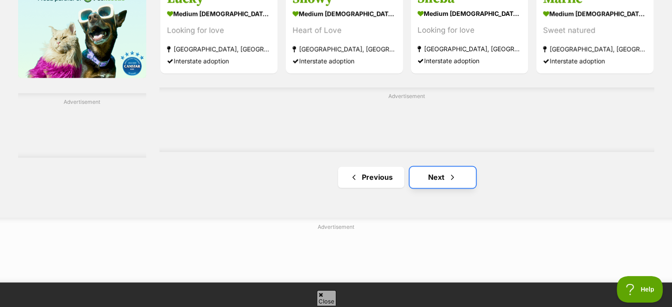
click at [438, 184] on link "Next" at bounding box center [443, 177] width 66 height 21
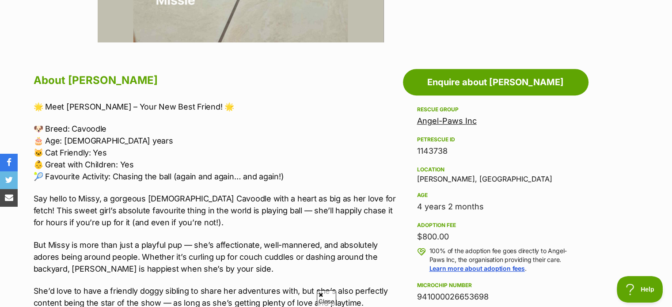
scroll to position [398, 0]
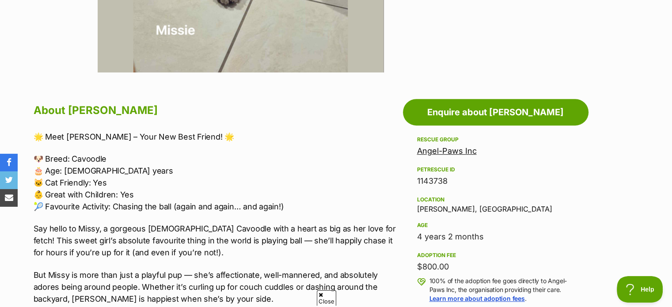
click at [442, 150] on link "Angel-Paws Inc" at bounding box center [447, 150] width 60 height 9
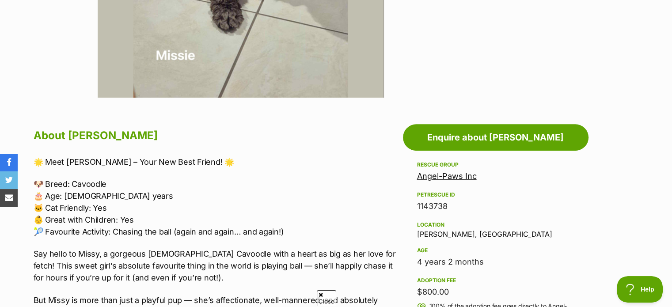
scroll to position [442, 0]
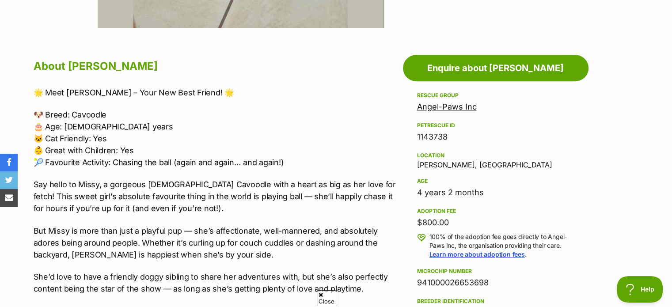
click at [442, 104] on link "Angel-Paws Inc" at bounding box center [447, 106] width 60 height 9
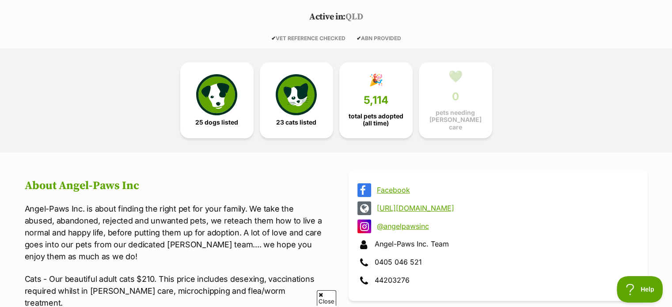
scroll to position [265, 0]
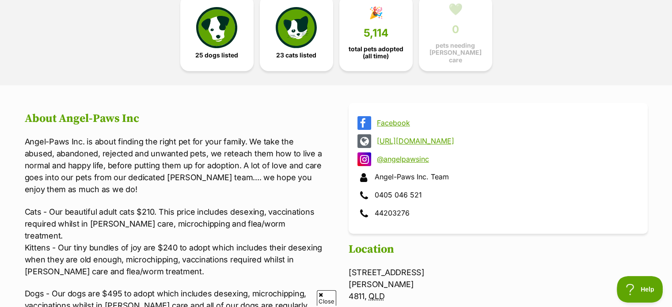
scroll to position [265, 0]
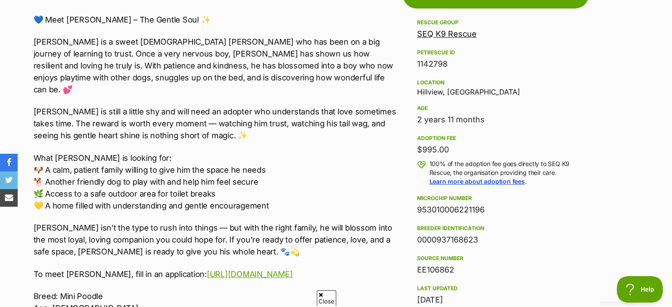
scroll to position [530, 0]
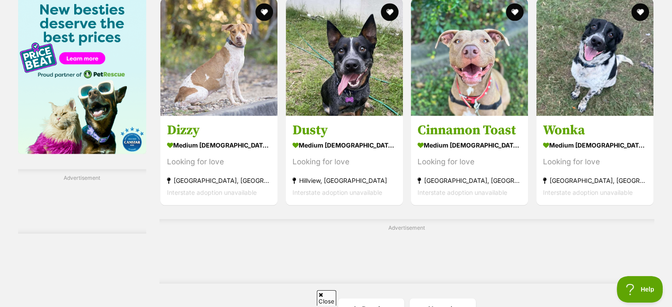
scroll to position [1502, 0]
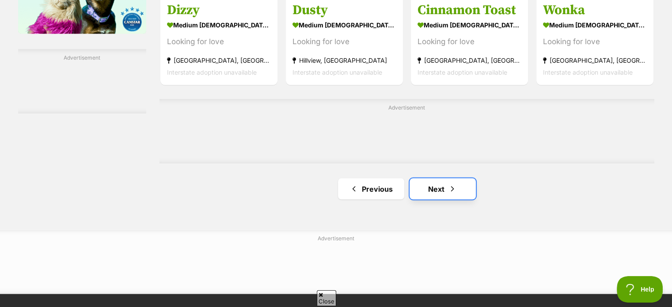
click at [445, 194] on link "Next" at bounding box center [443, 188] width 66 height 21
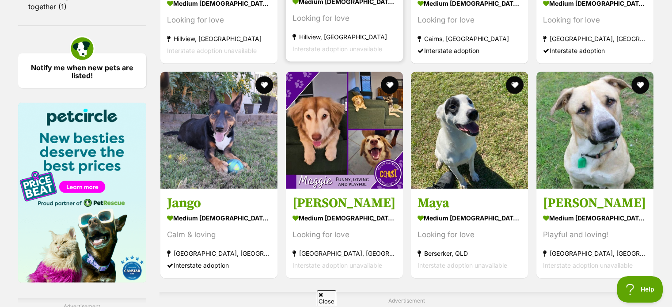
scroll to position [1281, 0]
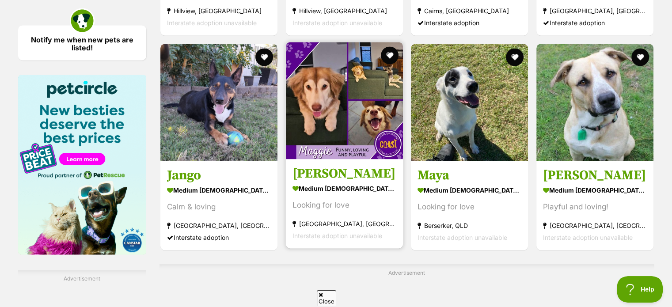
click at [334, 120] on img at bounding box center [344, 100] width 117 height 117
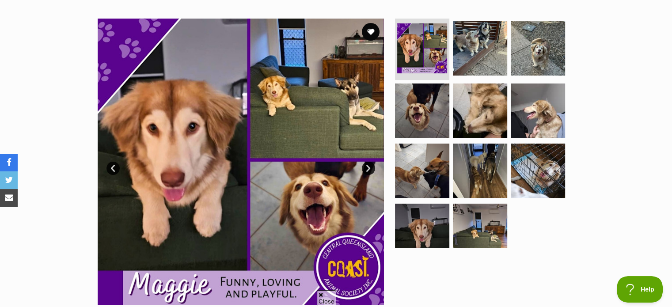
scroll to position [177, 0]
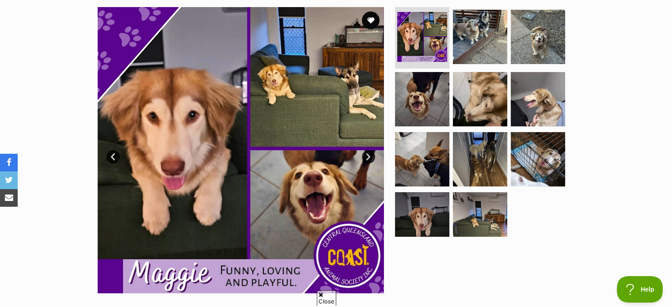
click at [366, 155] on link "Next" at bounding box center [368, 156] width 13 height 13
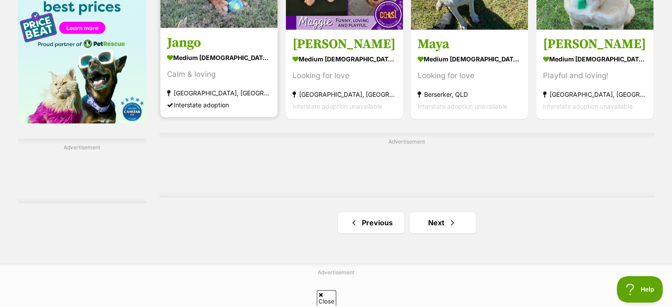
scroll to position [1414, 0]
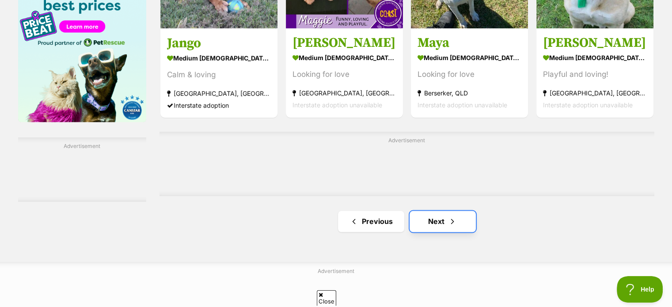
click at [431, 226] on link "Next" at bounding box center [443, 221] width 66 height 21
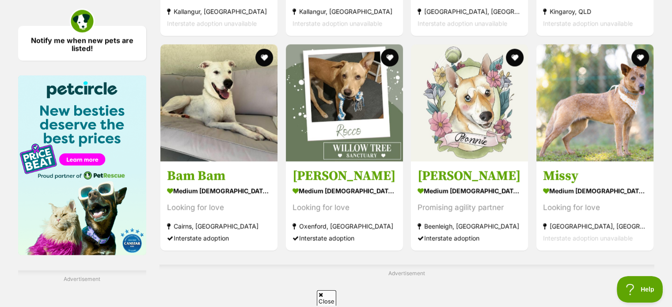
scroll to position [1281, 0]
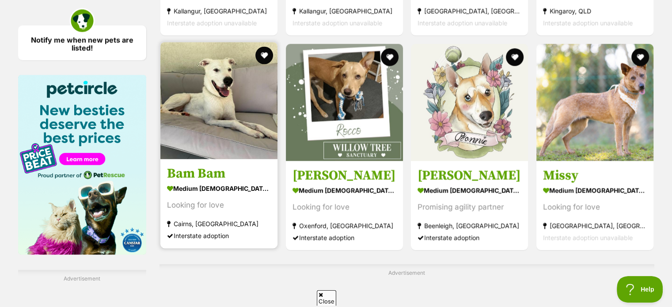
click at [200, 211] on div "Looking for love" at bounding box center [219, 205] width 104 height 12
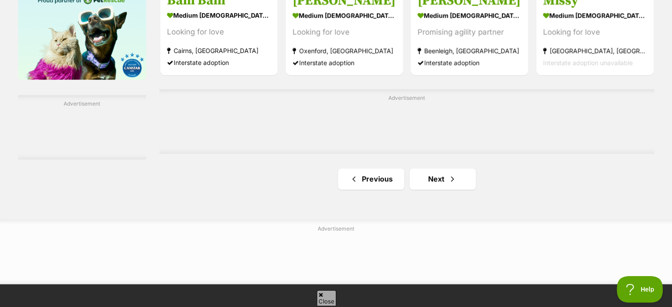
scroll to position [1458, 0]
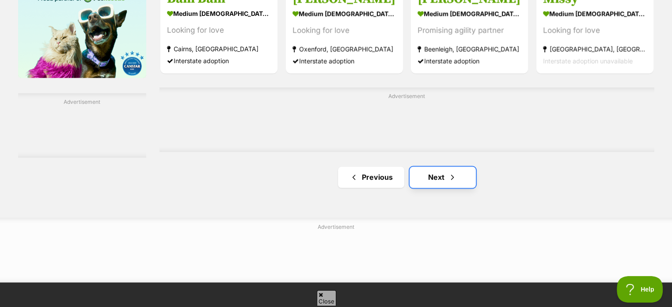
click at [431, 182] on link "Next" at bounding box center [443, 177] width 66 height 21
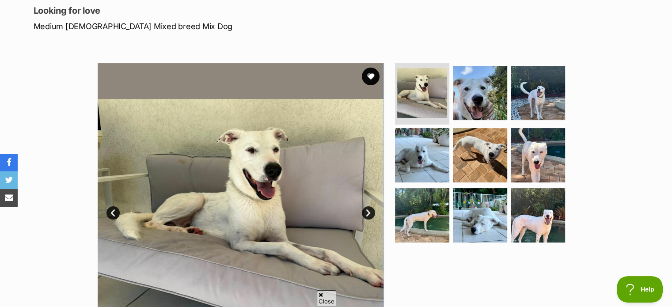
scroll to position [133, 0]
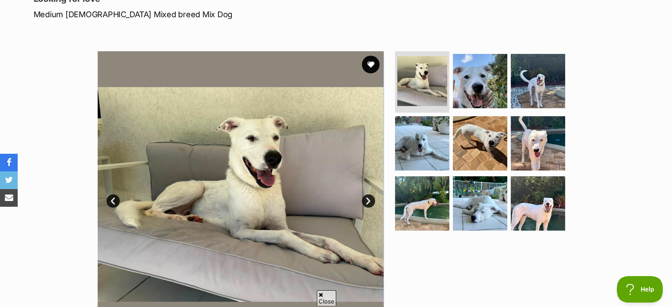
click at [369, 200] on link "Next" at bounding box center [368, 200] width 13 height 13
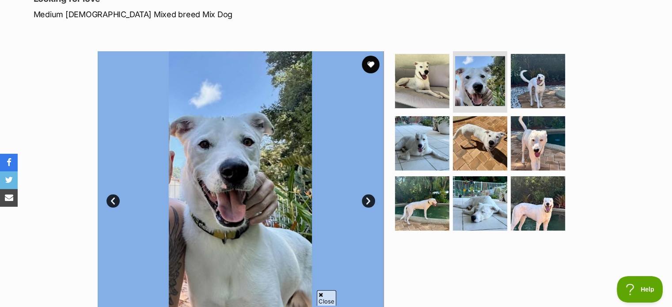
click at [369, 200] on link "Next" at bounding box center [368, 200] width 13 height 13
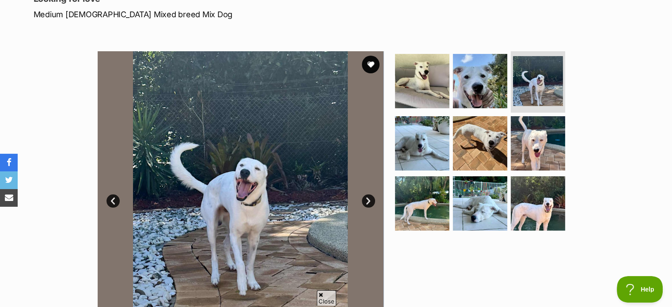
click at [369, 200] on link "Next" at bounding box center [368, 200] width 13 height 13
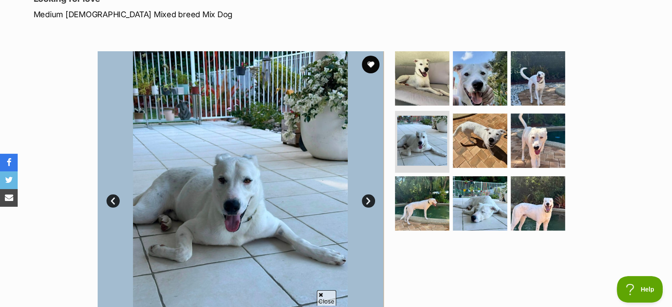
click at [369, 200] on link "Next" at bounding box center [368, 200] width 13 height 13
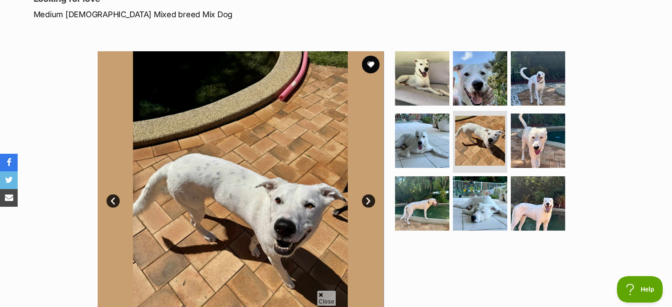
click at [369, 200] on link "Next" at bounding box center [368, 200] width 13 height 13
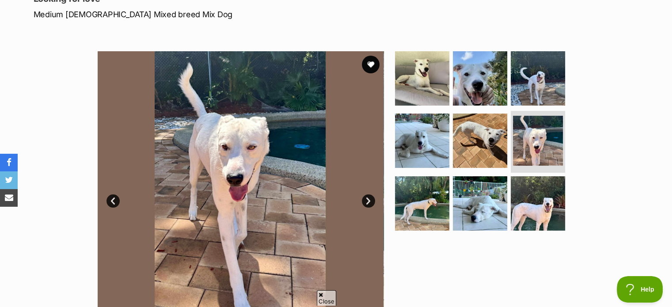
click at [369, 200] on link "Next" at bounding box center [368, 200] width 13 height 13
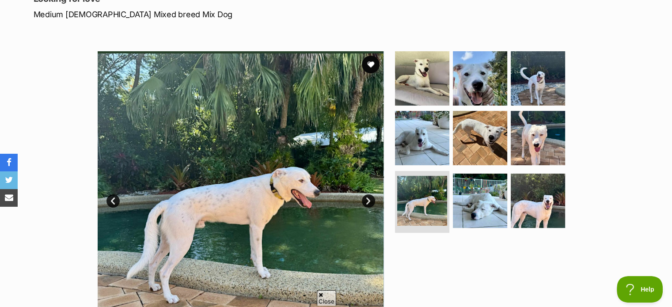
click at [369, 200] on link "Next" at bounding box center [368, 200] width 13 height 13
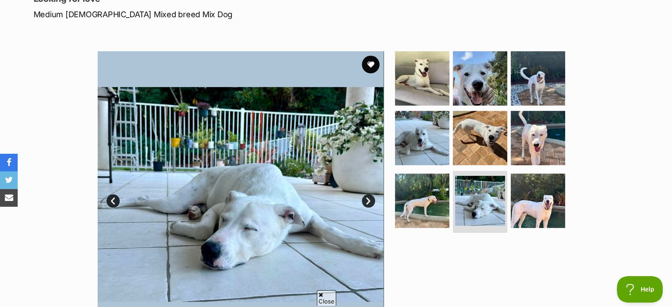
click at [369, 200] on link "Next" at bounding box center [368, 200] width 13 height 13
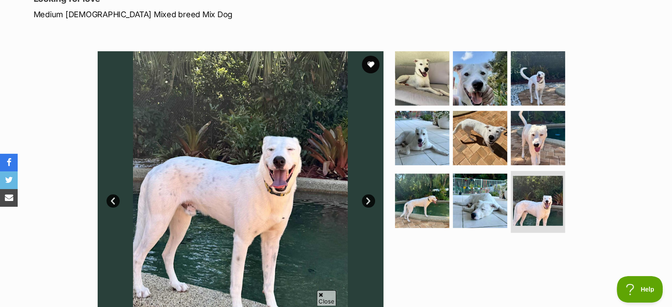
click at [370, 196] on link "Next" at bounding box center [368, 200] width 13 height 13
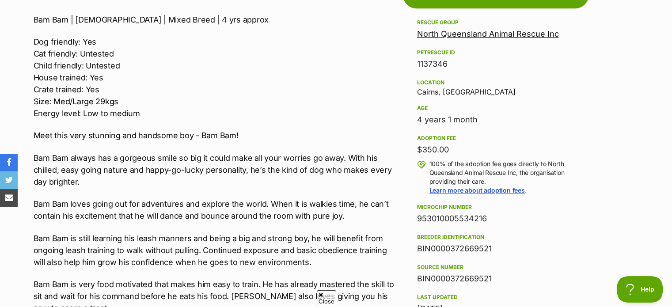
scroll to position [530, 0]
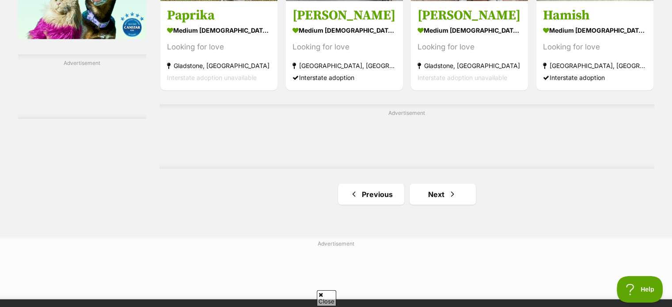
scroll to position [1502, 0]
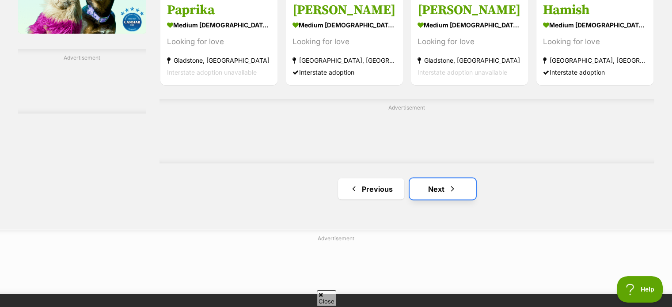
click at [426, 190] on link "Next" at bounding box center [443, 188] width 66 height 21
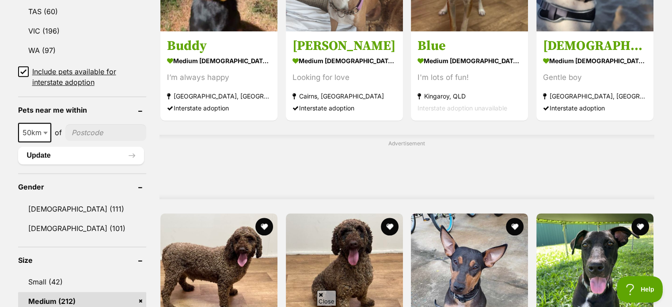
scroll to position [619, 0]
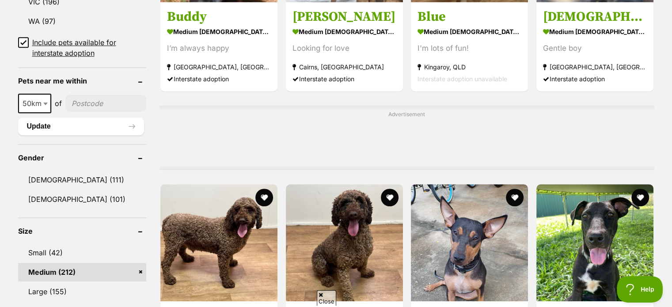
click at [43, 103] on b at bounding box center [45, 104] width 4 height 3
select select "250"
click at [49, 103] on b at bounding box center [50, 104] width 4 height 3
click at [88, 107] on input"] "postcode" at bounding box center [108, 103] width 76 height 17
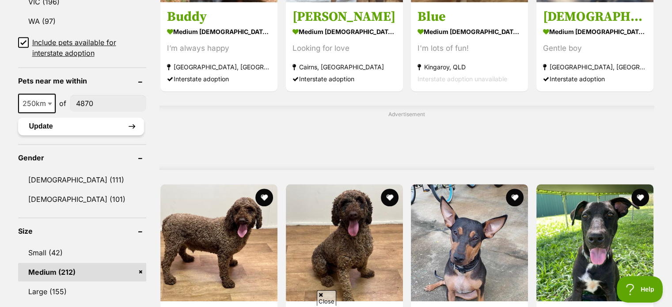
type input"] "4870"
click at [53, 124] on button "Update" at bounding box center [81, 127] width 126 height 18
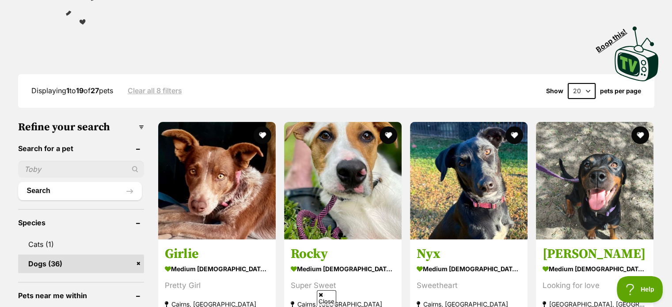
scroll to position [221, 0]
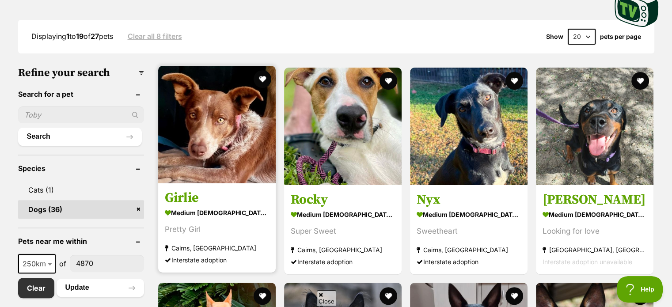
click at [212, 138] on img at bounding box center [217, 125] width 118 height 118
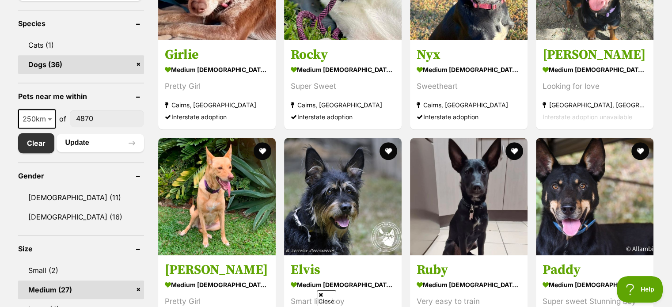
scroll to position [309, 0]
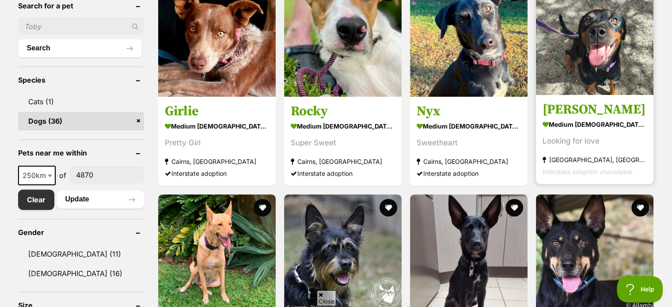
click at [616, 56] on img at bounding box center [595, 36] width 118 height 118
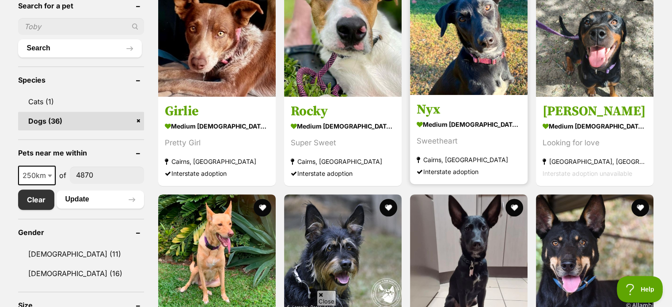
click at [449, 129] on strong "medium female Dog" at bounding box center [469, 124] width 104 height 13
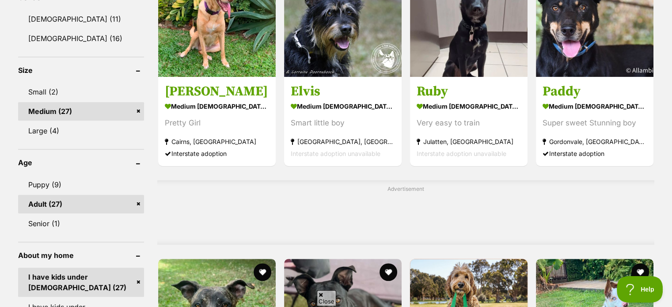
scroll to position [486, 0]
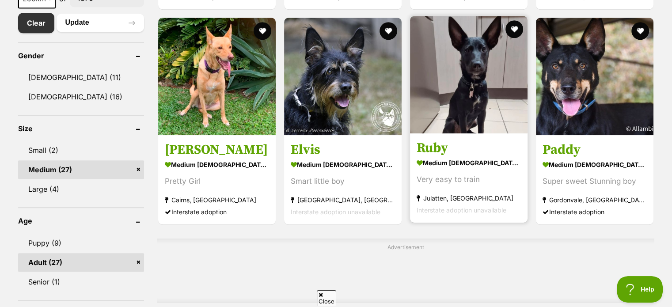
click at [472, 77] on img at bounding box center [469, 75] width 118 height 118
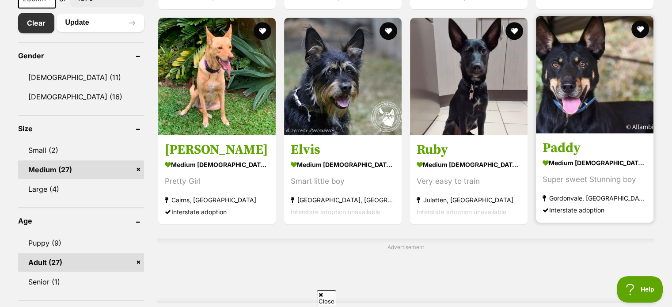
click at [623, 104] on img at bounding box center [595, 75] width 118 height 118
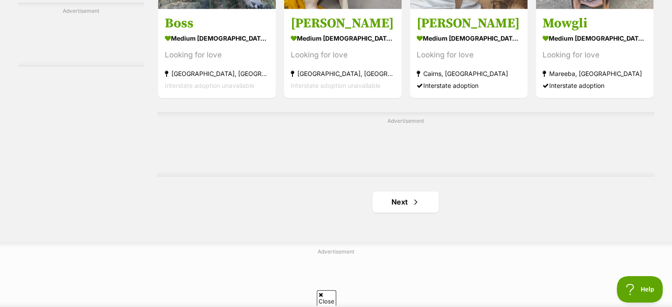
scroll to position [1458, 0]
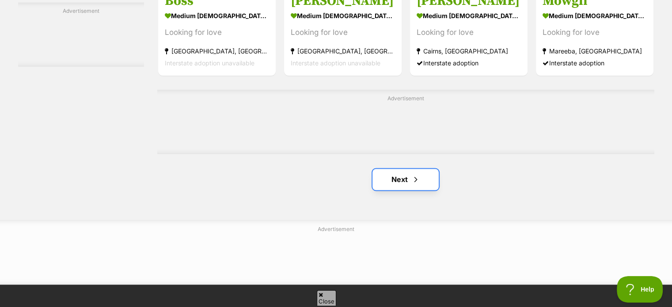
click at [411, 178] on span "Next page" at bounding box center [415, 179] width 9 height 11
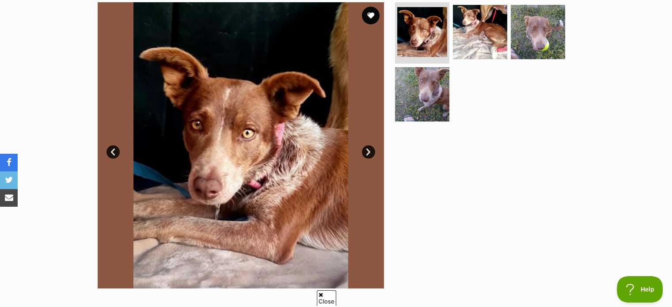
scroll to position [177, 0]
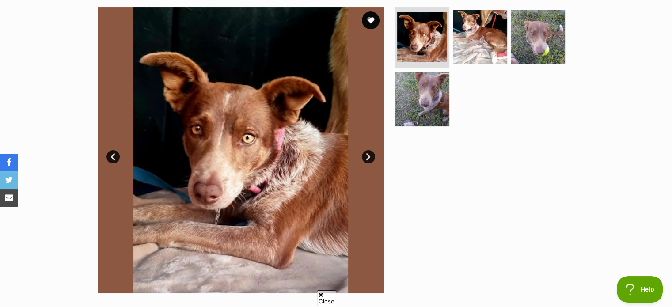
click at [366, 156] on link "Next" at bounding box center [368, 156] width 13 height 13
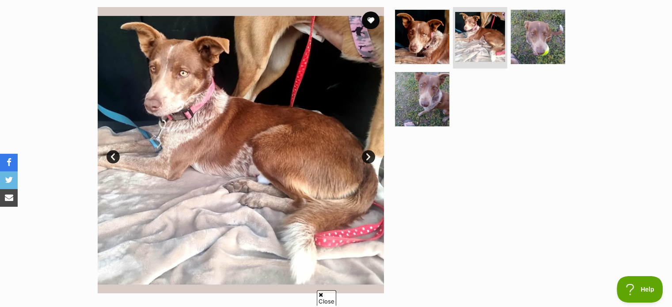
click at [366, 156] on link "Next" at bounding box center [368, 156] width 13 height 13
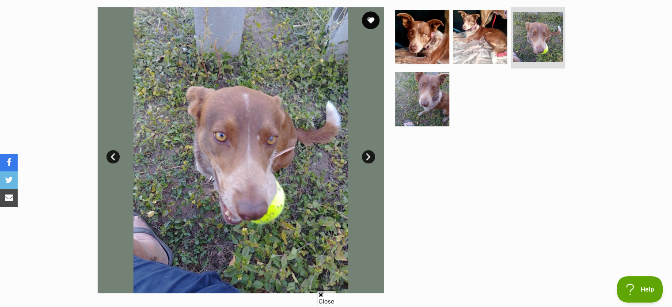
click at [366, 156] on link "Next" at bounding box center [368, 156] width 13 height 13
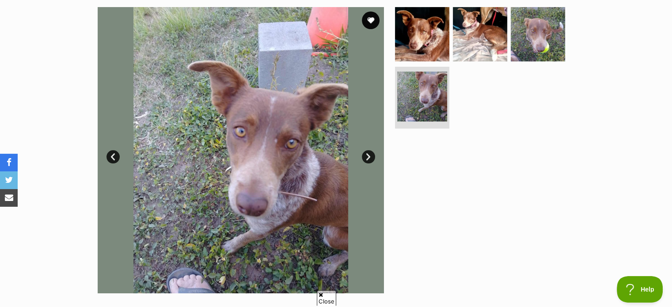
click at [366, 156] on link "Next" at bounding box center [368, 156] width 13 height 13
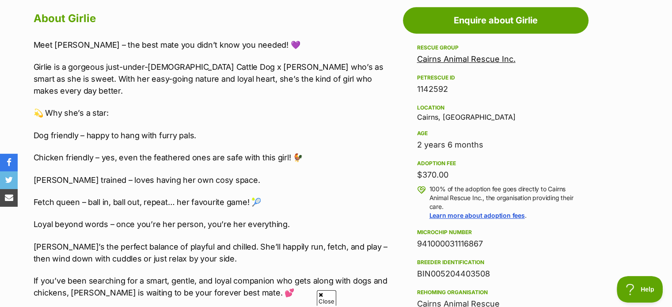
scroll to position [486, 0]
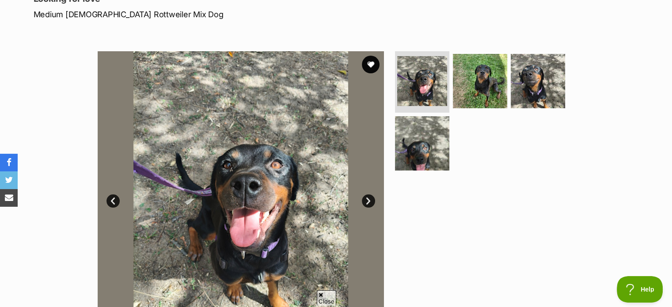
click at [368, 199] on link "Next" at bounding box center [368, 200] width 13 height 13
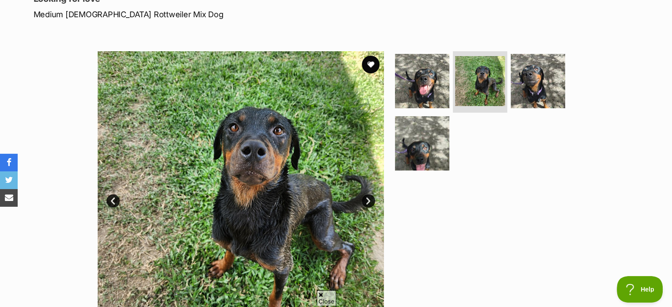
click at [368, 198] on link "Next" at bounding box center [368, 200] width 13 height 13
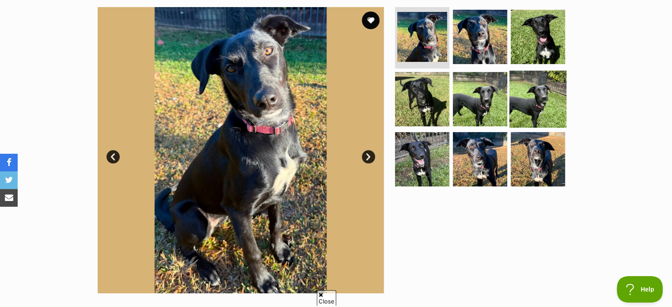
click at [525, 103] on img at bounding box center [538, 99] width 57 height 57
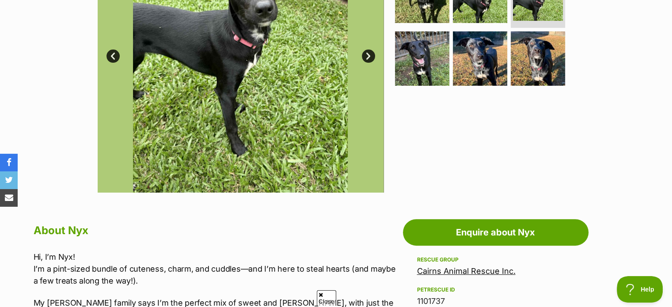
scroll to position [398, 0]
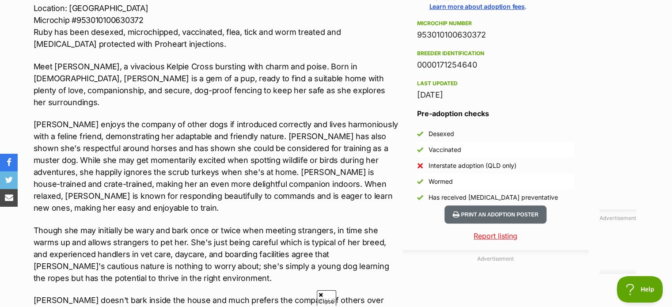
scroll to position [751, 0]
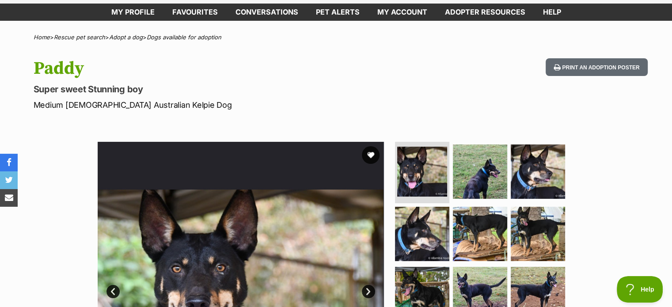
scroll to position [133, 0]
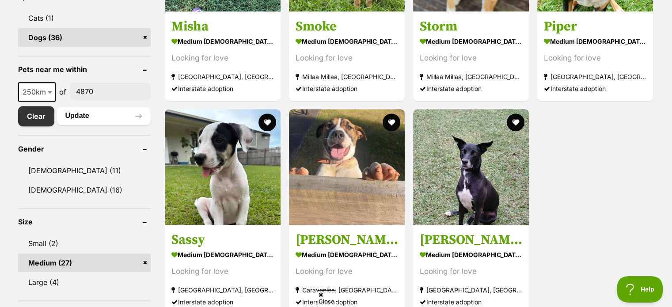
scroll to position [309, 0]
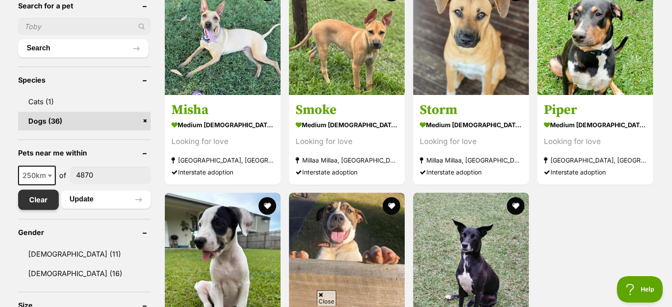
click at [35, 196] on link "Clear" at bounding box center [38, 200] width 41 height 20
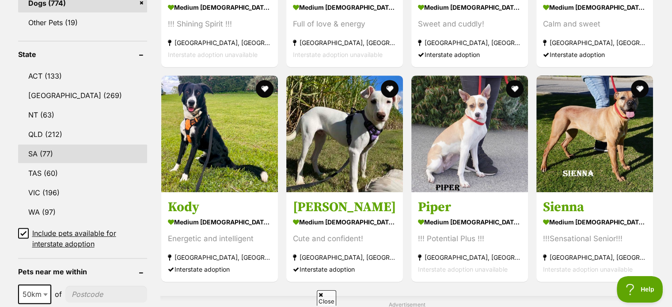
scroll to position [442, 0]
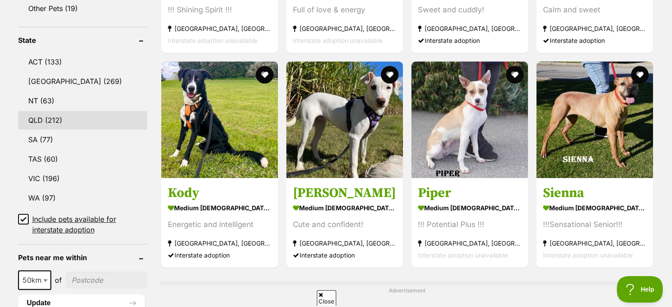
click at [52, 118] on link "QLD (212)" at bounding box center [82, 120] width 129 height 19
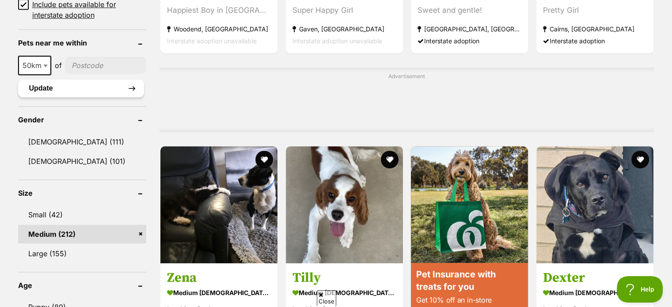
scroll to position [663, 0]
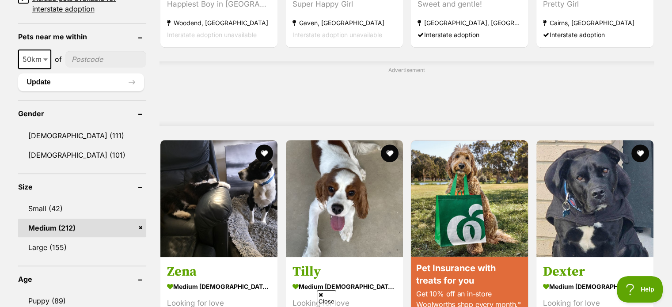
click at [76, 58] on input"] "postcode" at bounding box center [105, 59] width 81 height 17
click at [88, 60] on input"] "postcode" at bounding box center [105, 59] width 81 height 17
type input"] "4810"
click at [44, 80] on button "Update" at bounding box center [81, 82] width 126 height 18
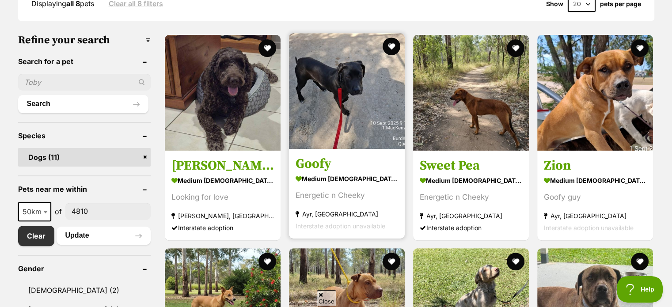
scroll to position [221, 0]
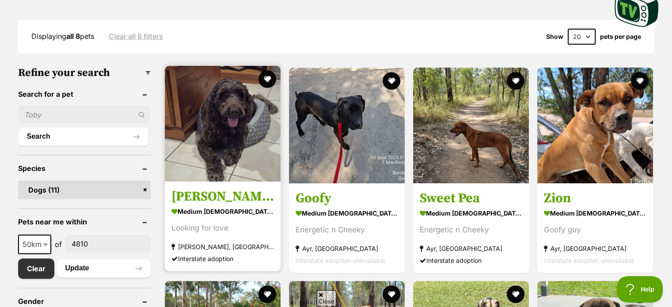
click at [225, 141] on img at bounding box center [223, 124] width 116 height 116
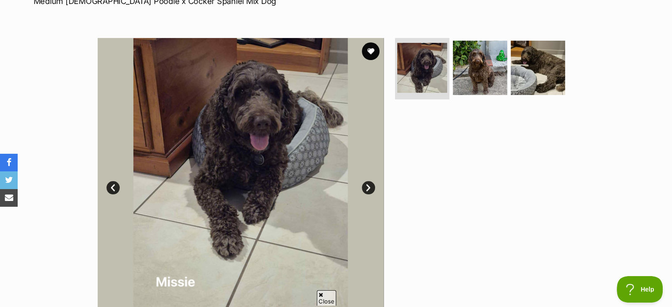
scroll to position [133, 0]
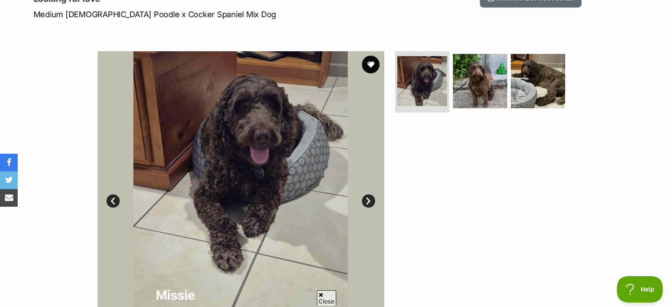
click at [368, 199] on link "Next" at bounding box center [368, 200] width 13 height 13
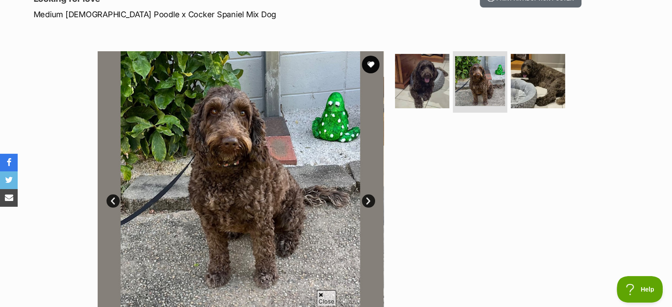
click at [371, 198] on link "Next" at bounding box center [368, 200] width 13 height 13
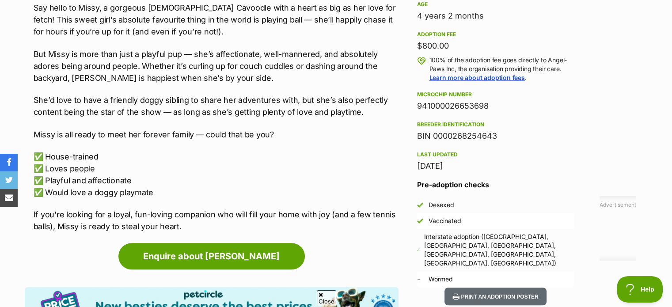
scroll to position [663, 0]
